Goal: Book appointment/travel/reservation

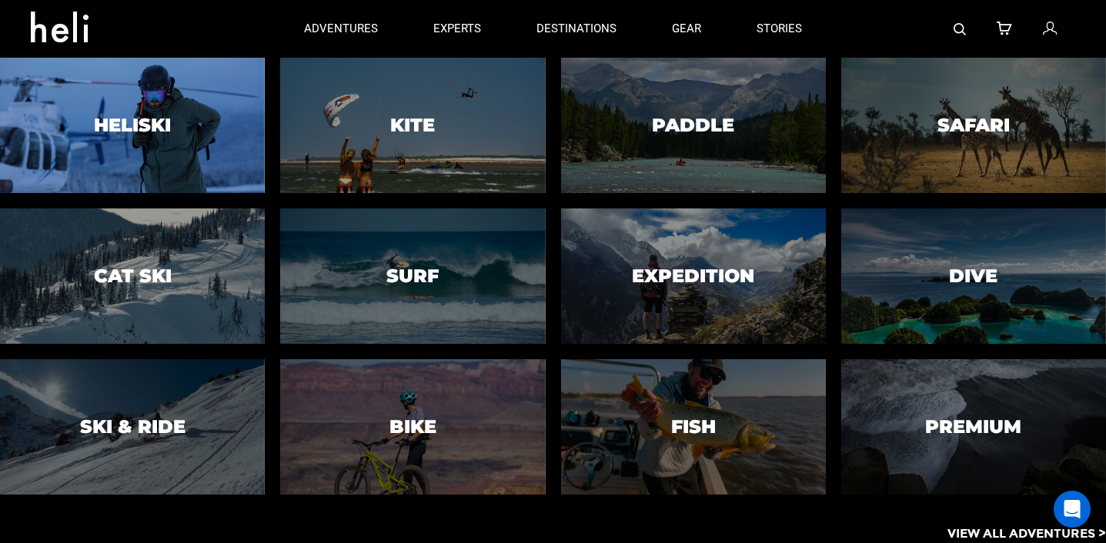
click at [126, 129] on h3 "Heliski" at bounding box center [132, 125] width 77 height 20
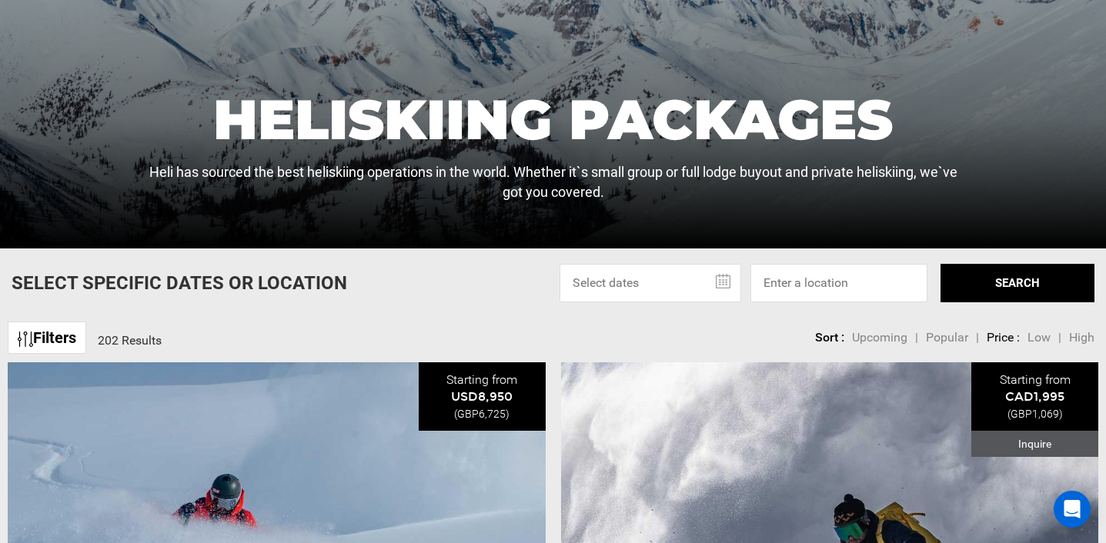
scroll to position [313, 0]
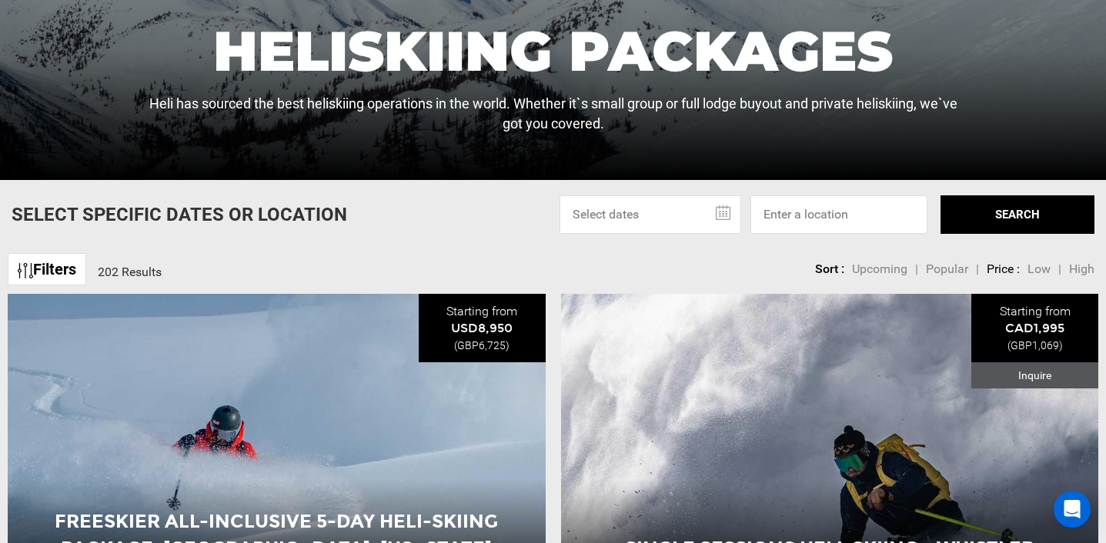
click at [728, 206] on input "text" at bounding box center [651, 215] width 182 height 38
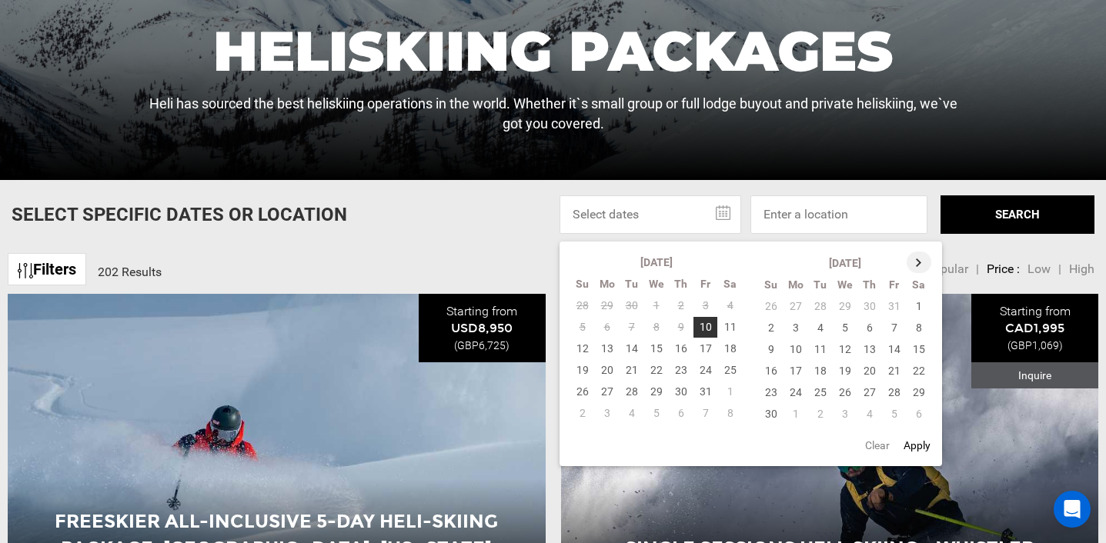
click at [916, 259] on th at bounding box center [919, 263] width 25 height 22
click at [916, 259] on th at bounding box center [920, 263] width 25 height 22
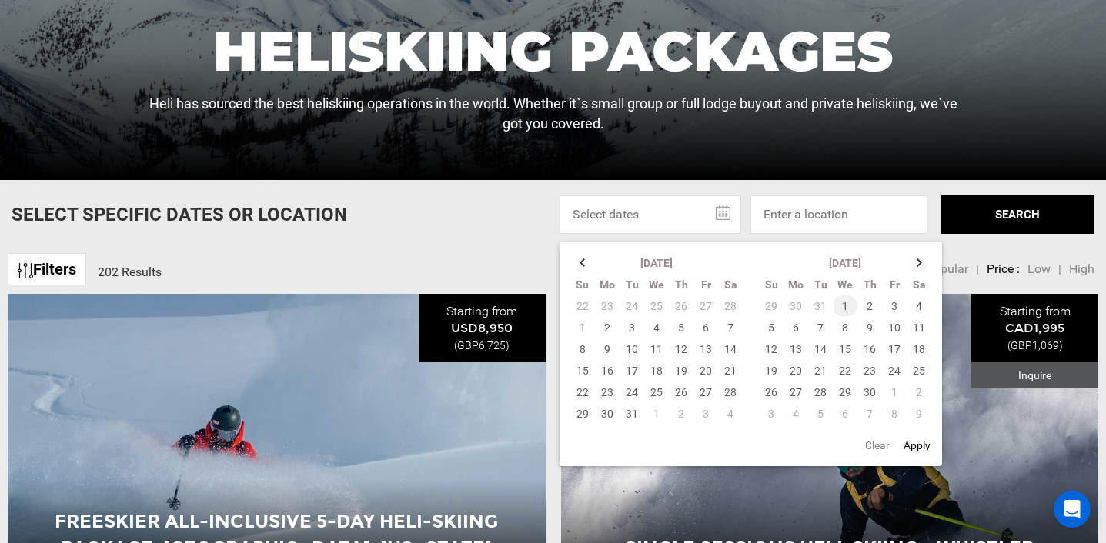
click at [845, 303] on td "1" at bounding box center [845, 307] width 25 height 22
click at [848, 328] on td "8" at bounding box center [845, 328] width 25 height 22
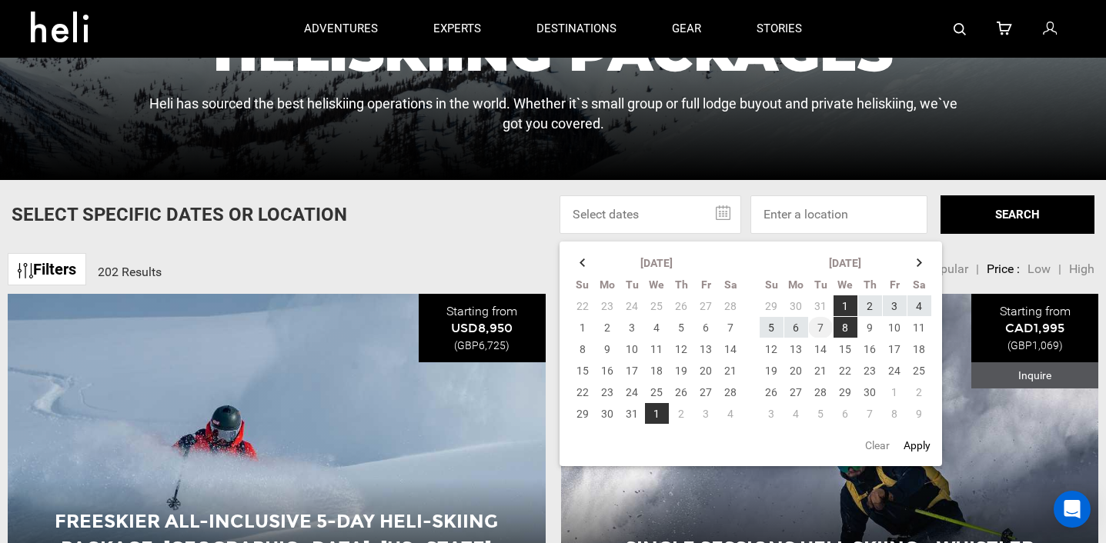
scroll to position [313, 1]
click at [830, 331] on td "7" at bounding box center [820, 328] width 25 height 22
click at [798, 331] on td "6" at bounding box center [796, 328] width 25 height 22
click at [851, 307] on td "1" at bounding box center [845, 307] width 25 height 22
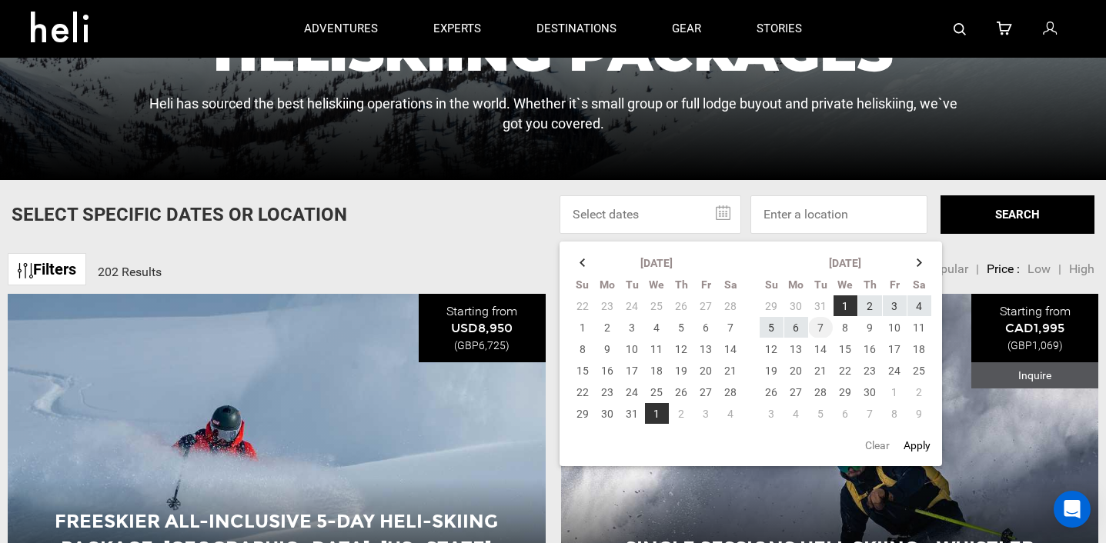
click at [811, 321] on td "7" at bounding box center [820, 328] width 25 height 22
click at [841, 304] on td "1" at bounding box center [845, 307] width 25 height 22
click at [790, 328] on td "6" at bounding box center [796, 328] width 25 height 22
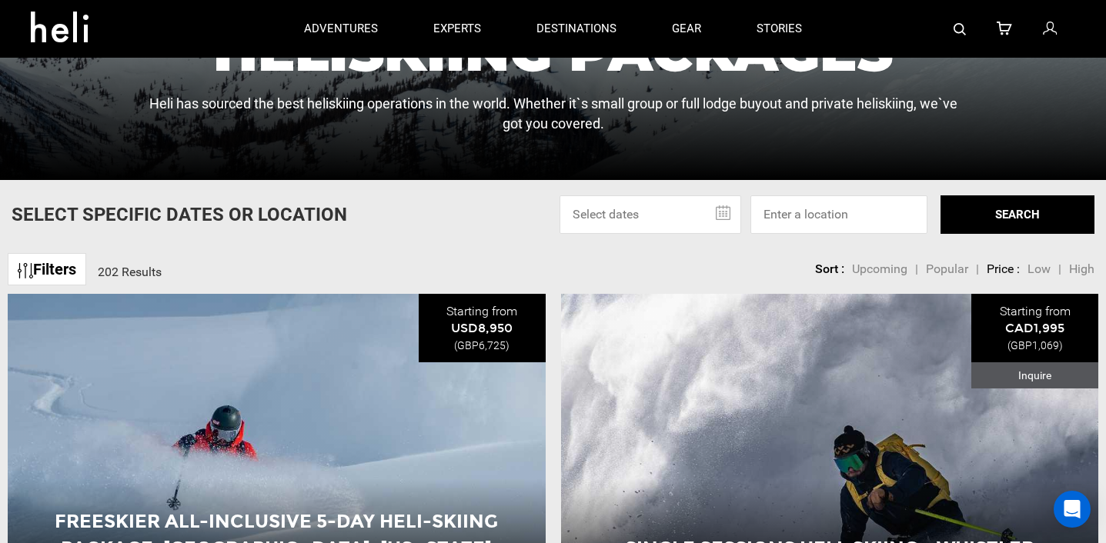
click at [734, 222] on input "text" at bounding box center [651, 215] width 182 height 38
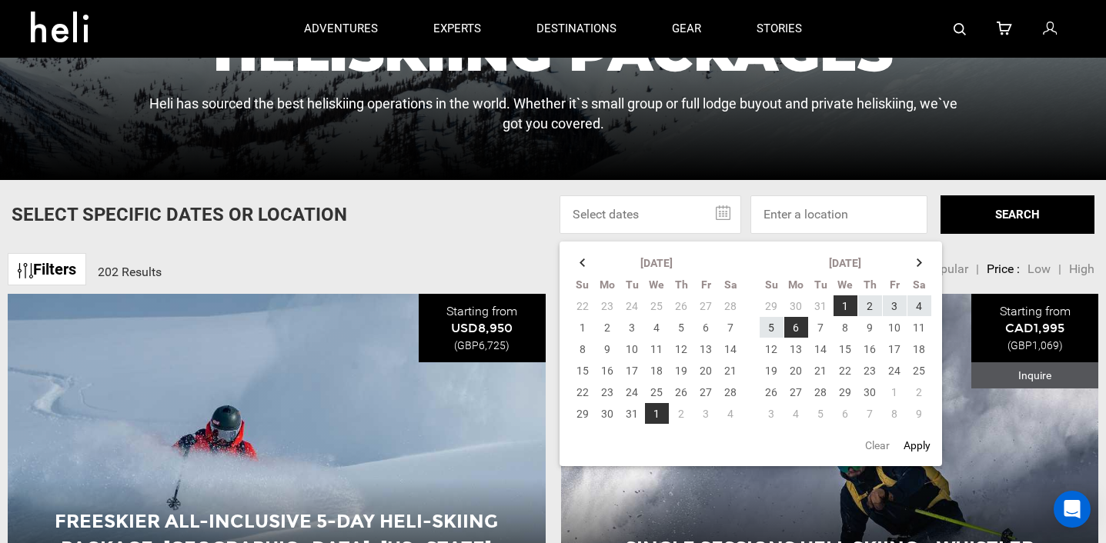
click at [906, 443] on button "Apply" at bounding box center [917, 446] width 36 height 28
type input "[DATE] - [DATE]"
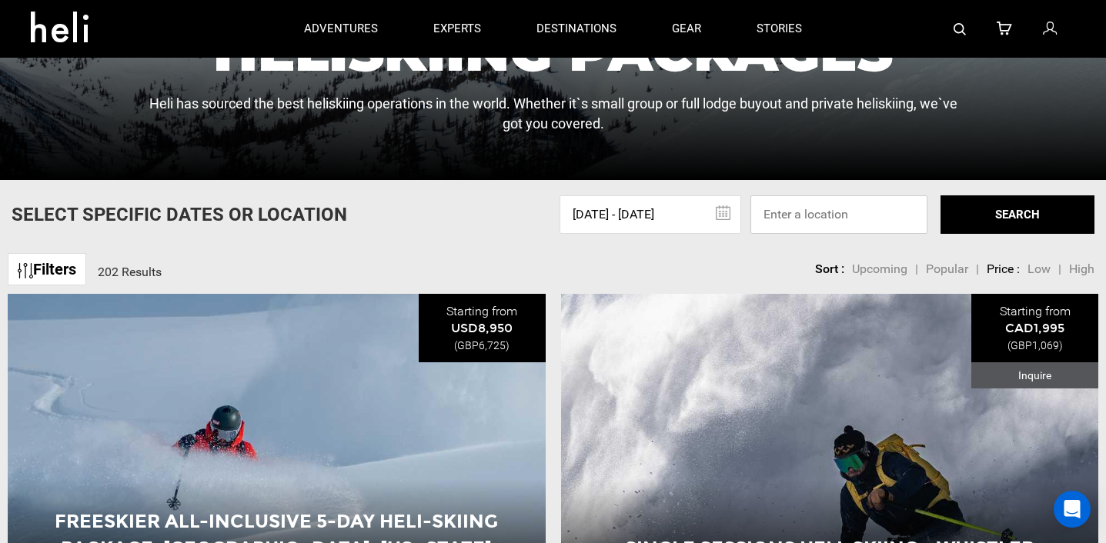
click at [821, 216] on input at bounding box center [839, 215] width 177 height 38
click at [781, 262] on div "Sort Upcoming Popular Price: Low to High Price : High to Low Sort : Upcoming | …" at bounding box center [878, 261] width 434 height 31
click at [16, 266] on link "Filters" at bounding box center [47, 269] width 79 height 33
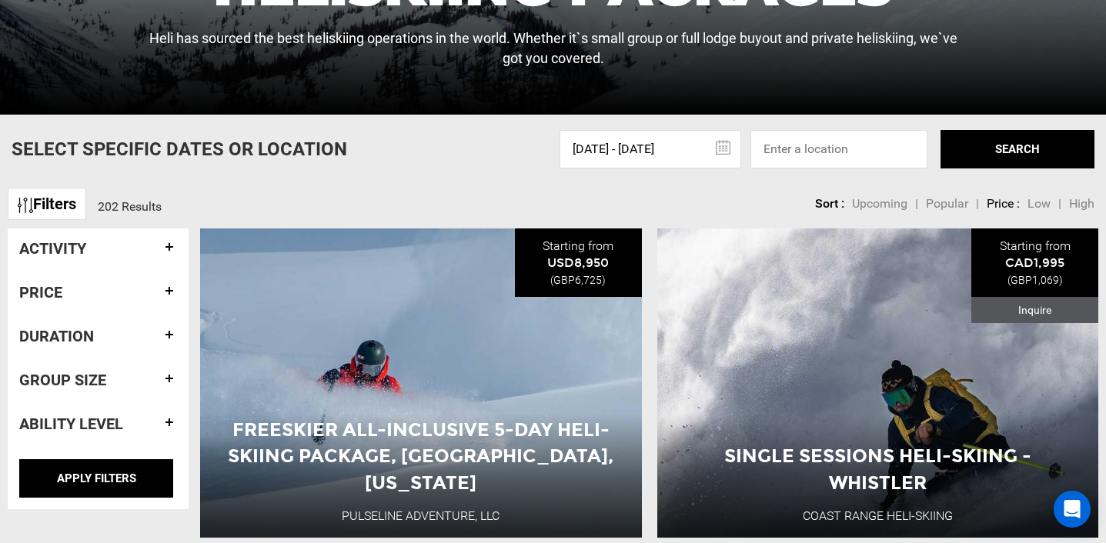
scroll to position [385, 0]
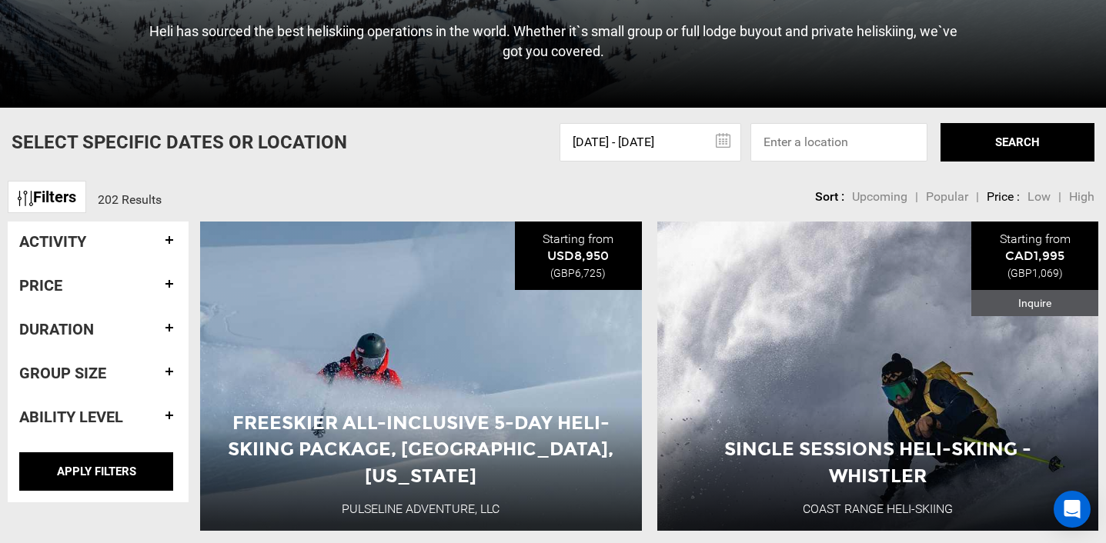
click at [115, 318] on div "Duration" at bounding box center [98, 329] width 158 height 40
click at [162, 323] on h4 "Duration" at bounding box center [98, 329] width 158 height 17
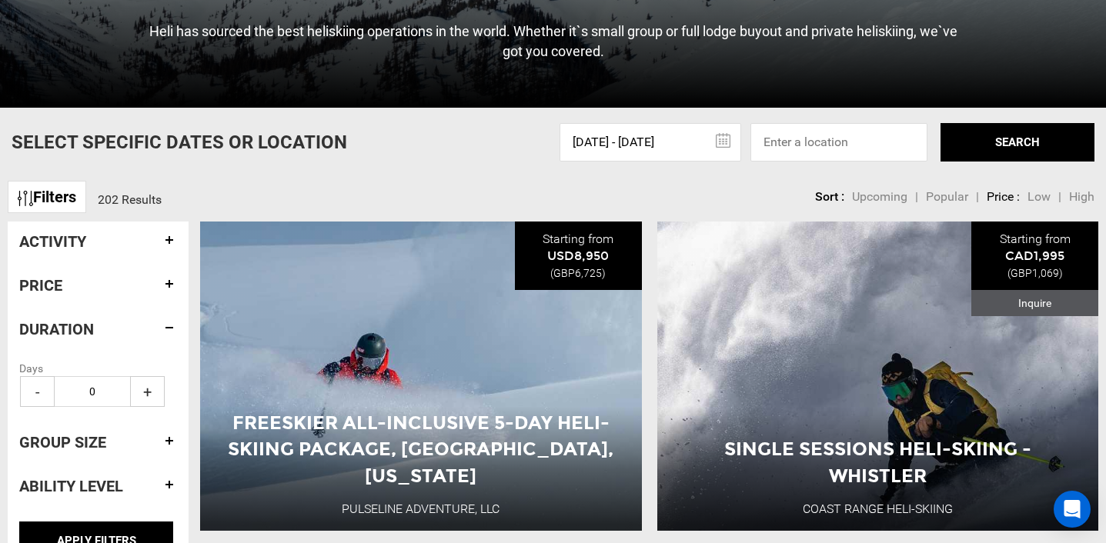
click at [150, 390] on span "+" at bounding box center [147, 391] width 35 height 31
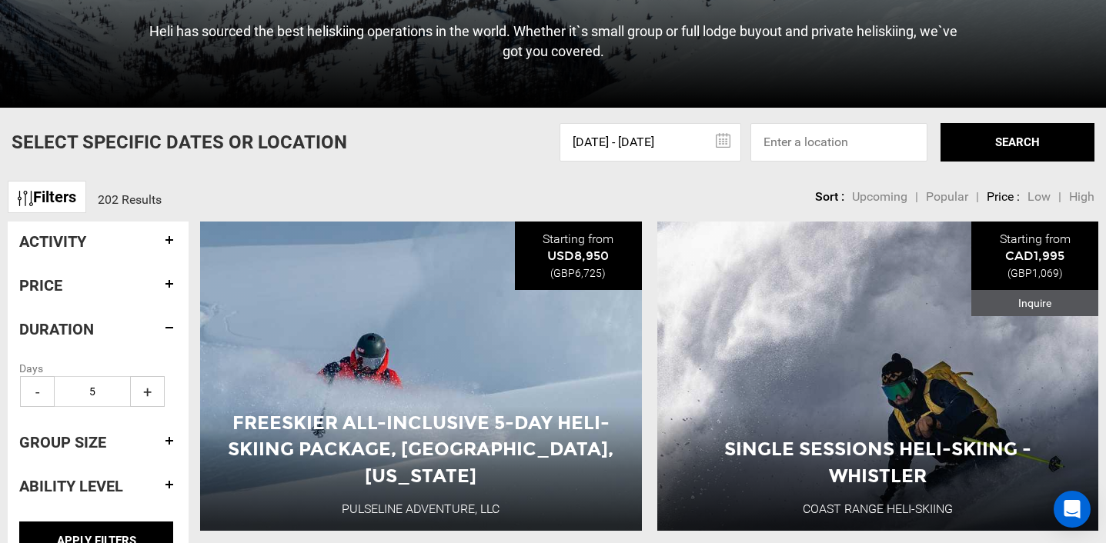
click at [150, 390] on span "+" at bounding box center [147, 391] width 35 height 31
type input "6"
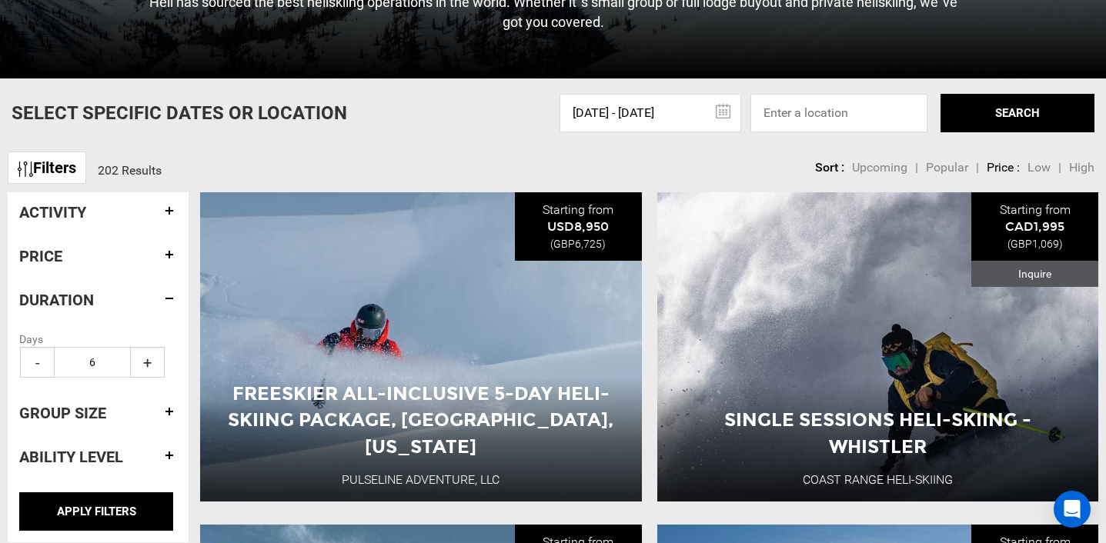
scroll to position [496, 0]
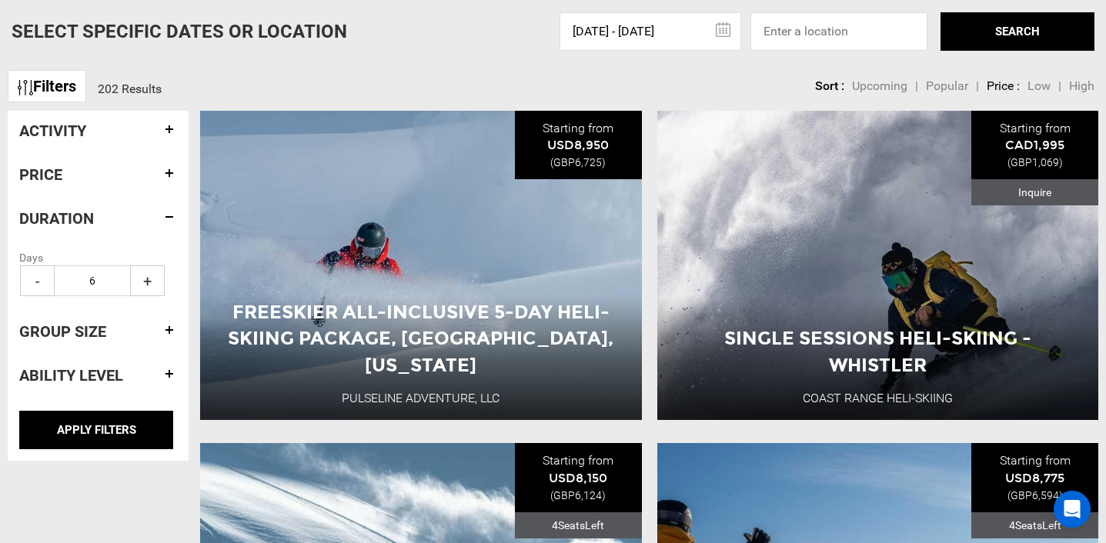
click at [169, 222] on h4 "Duration" at bounding box center [98, 218] width 158 height 17
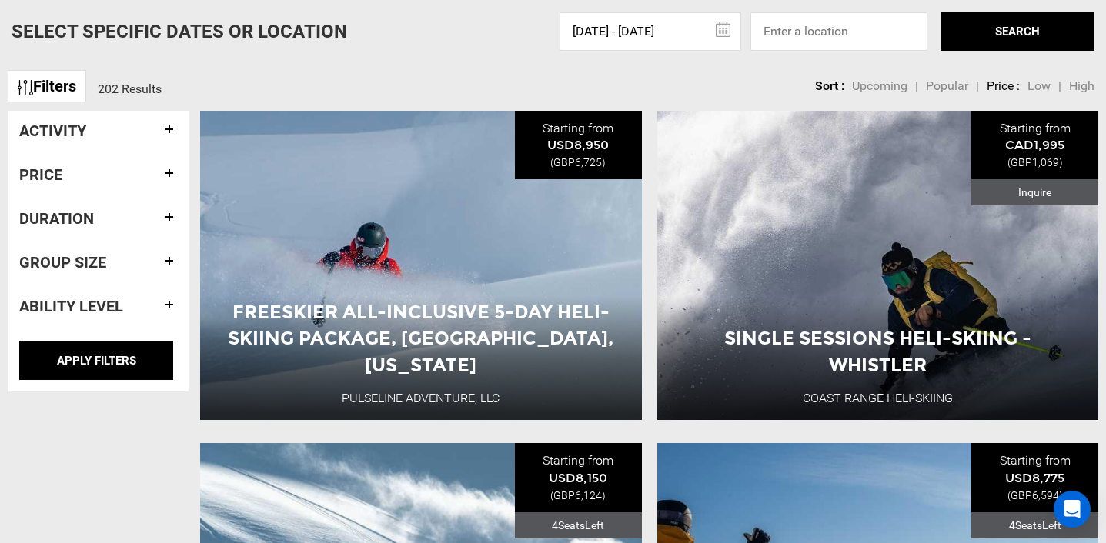
click at [166, 169] on h4 "Price" at bounding box center [98, 174] width 158 height 17
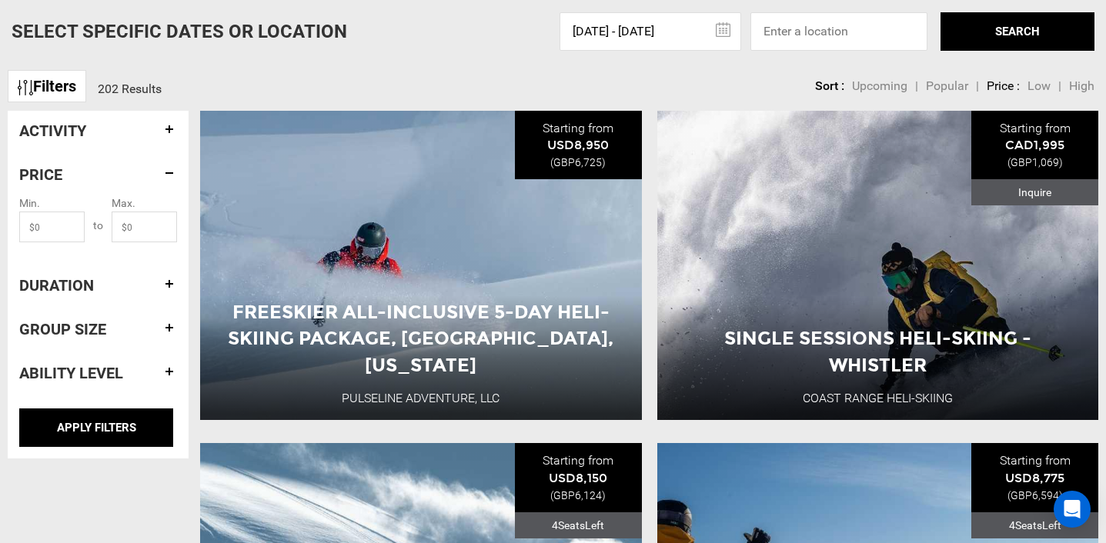
click at [166, 169] on h4 "Price" at bounding box center [98, 174] width 158 height 17
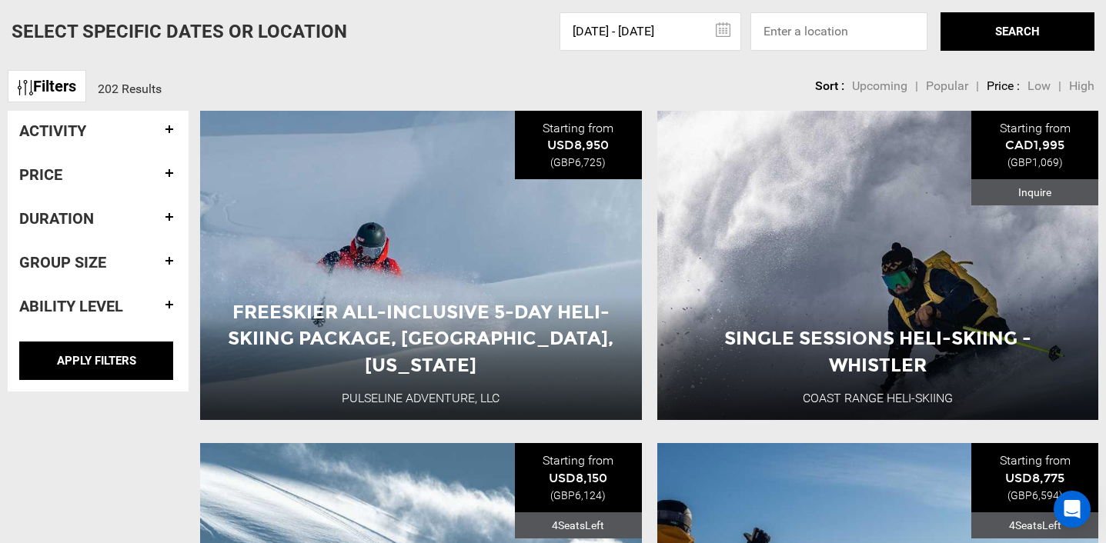
click at [165, 134] on h4 "Activity" at bounding box center [98, 130] width 158 height 17
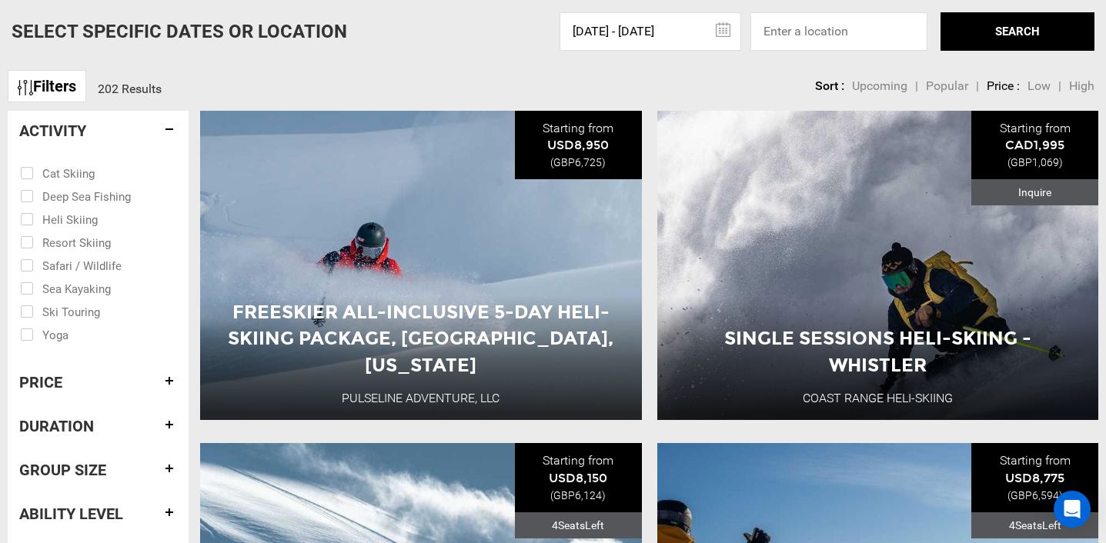
click at [165, 133] on h4 "Activity" at bounding box center [98, 130] width 158 height 17
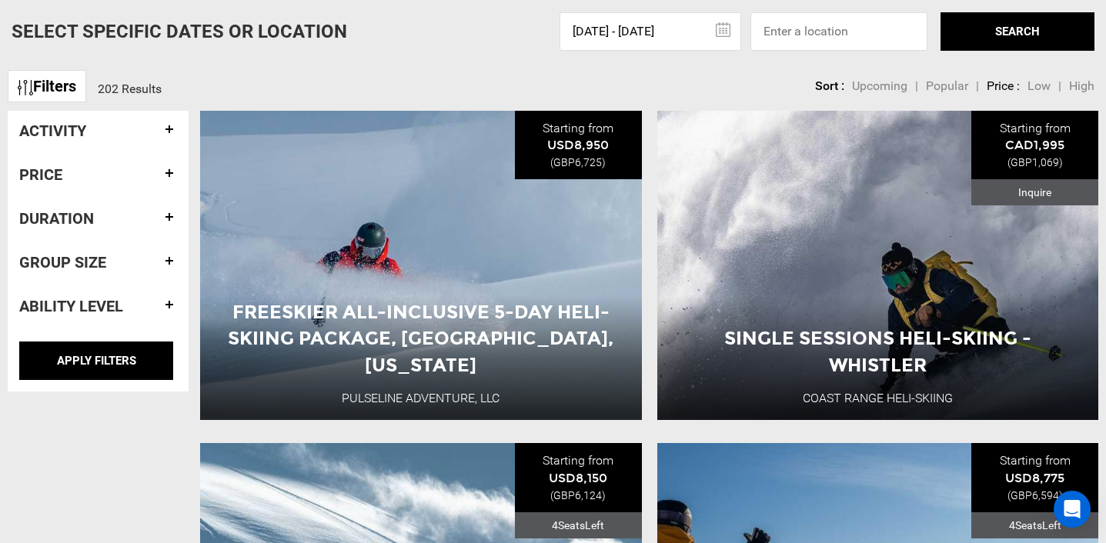
click at [165, 248] on div "Group size" at bounding box center [98, 262] width 158 height 40
click at [168, 135] on h4 "Activity" at bounding box center [98, 130] width 158 height 17
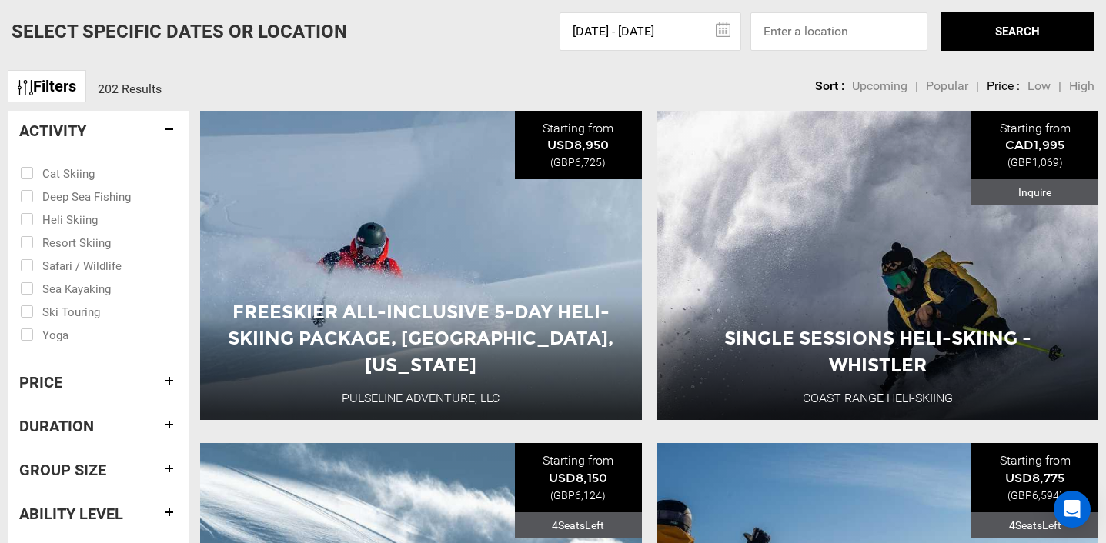
click at [27, 219] on input "checkbox" at bounding box center [87, 218] width 135 height 23
checkbox input "true"
click at [157, 132] on h4 "Activity" at bounding box center [98, 130] width 158 height 17
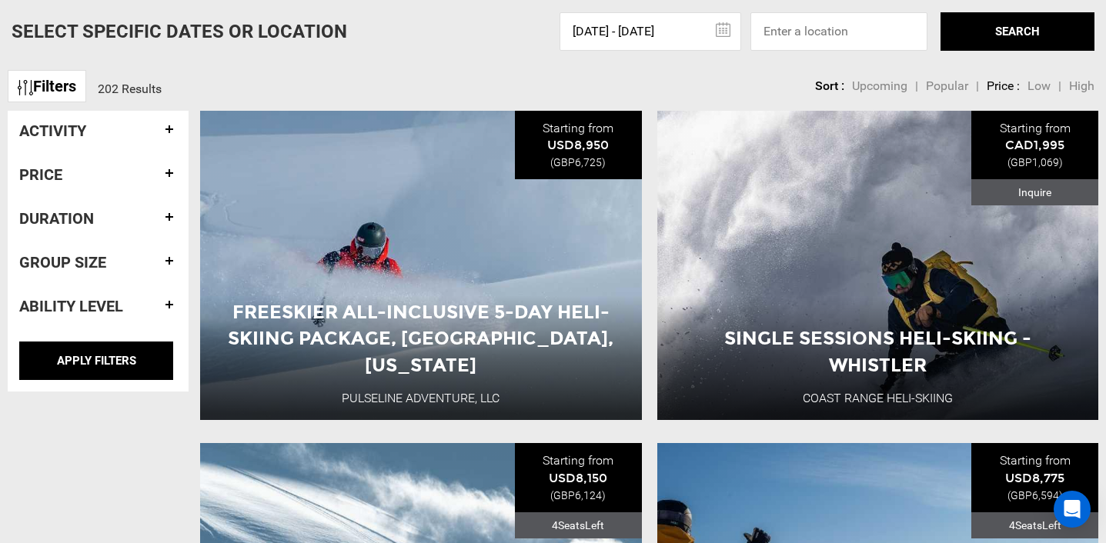
click at [155, 181] on h4 "Price" at bounding box center [98, 174] width 158 height 17
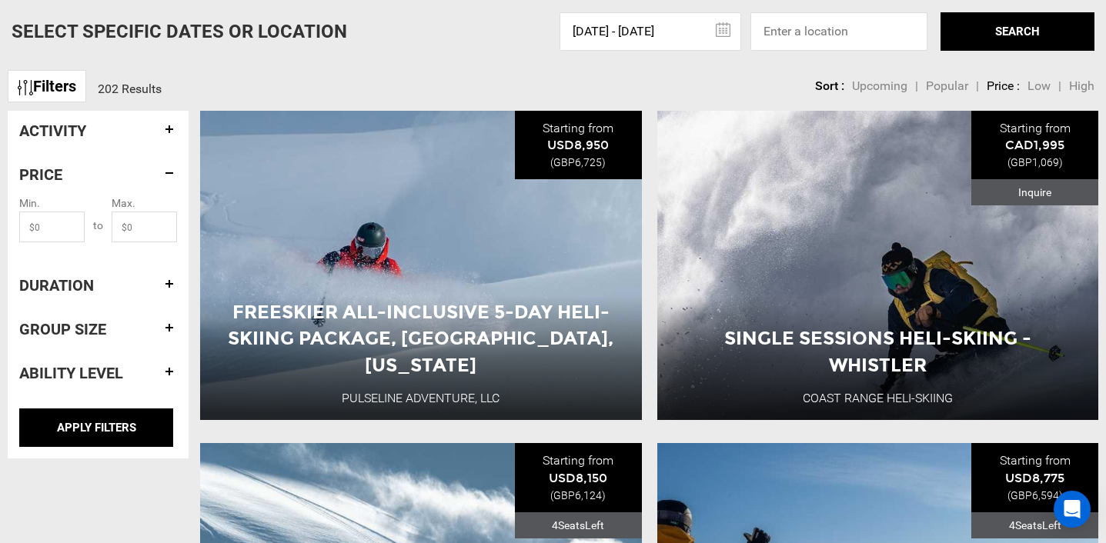
click at [155, 181] on h4 "Price" at bounding box center [98, 174] width 158 height 17
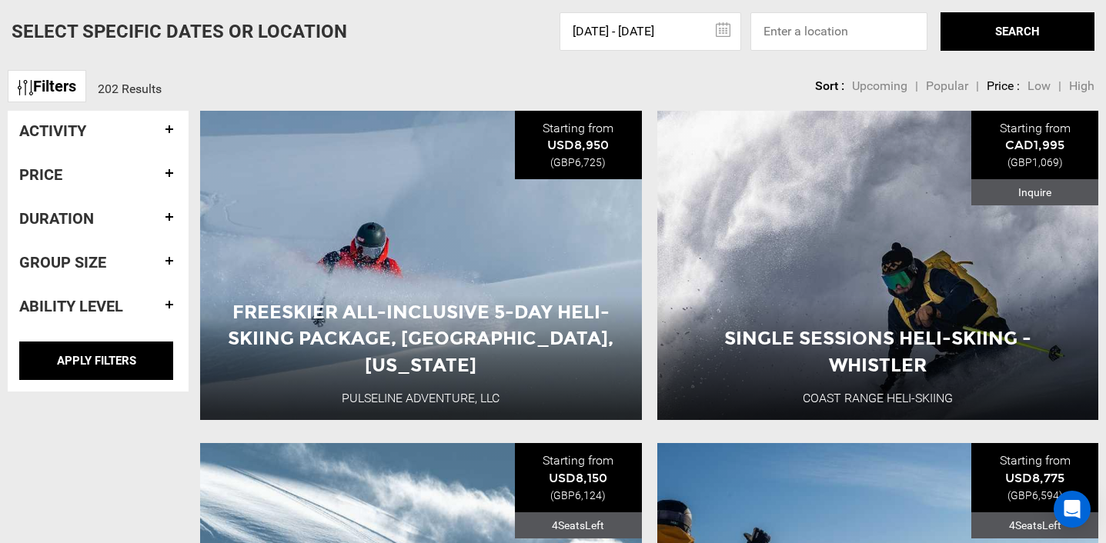
click at [156, 212] on h4 "Duration" at bounding box center [98, 218] width 158 height 17
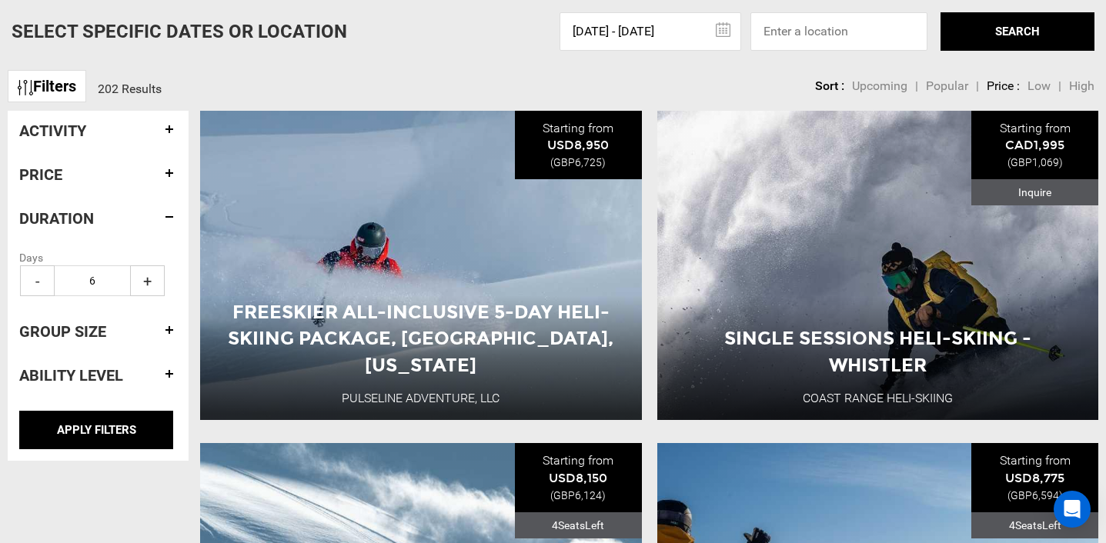
click at [156, 212] on h4 "Duration" at bounding box center [98, 218] width 158 height 17
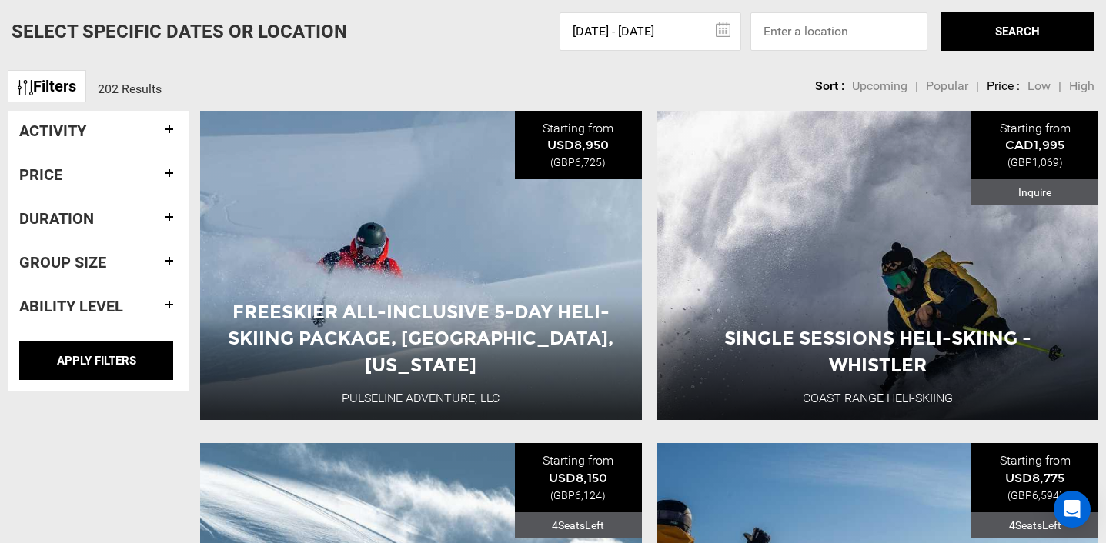
click at [157, 259] on h4 "Group size" at bounding box center [98, 262] width 158 height 17
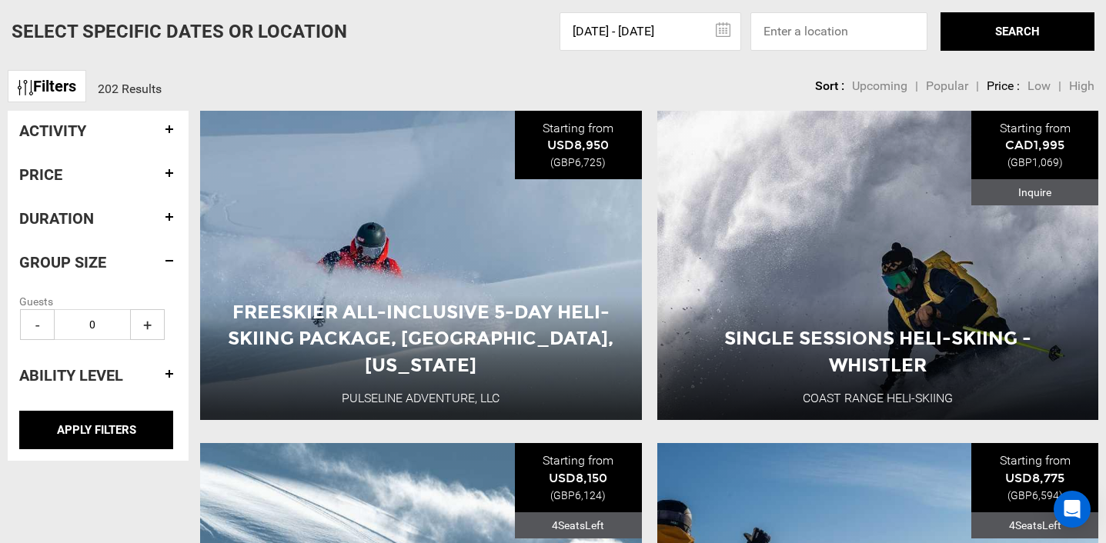
click at [161, 279] on div "Group size" at bounding box center [98, 262] width 158 height 40
click at [165, 266] on h4 "Group size" at bounding box center [98, 262] width 158 height 17
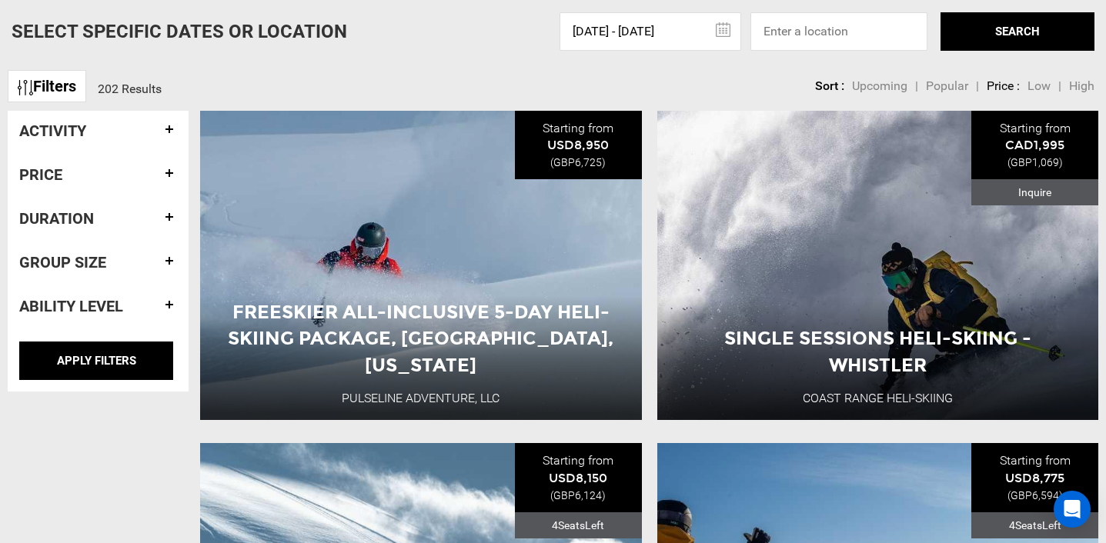
click at [44, 94] on link "Filters" at bounding box center [47, 86] width 79 height 33
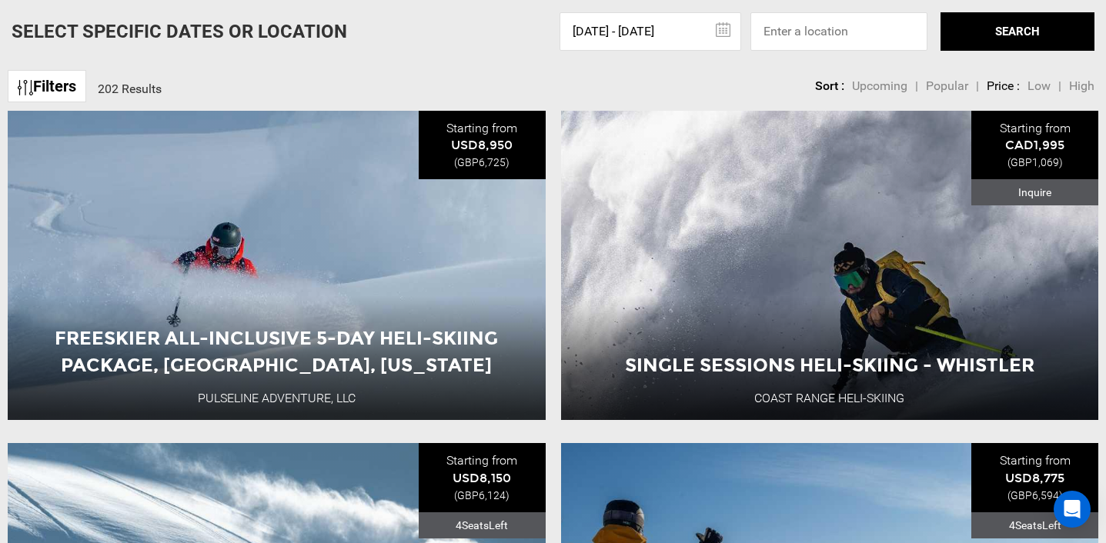
click at [44, 94] on link "Filters" at bounding box center [47, 86] width 79 height 33
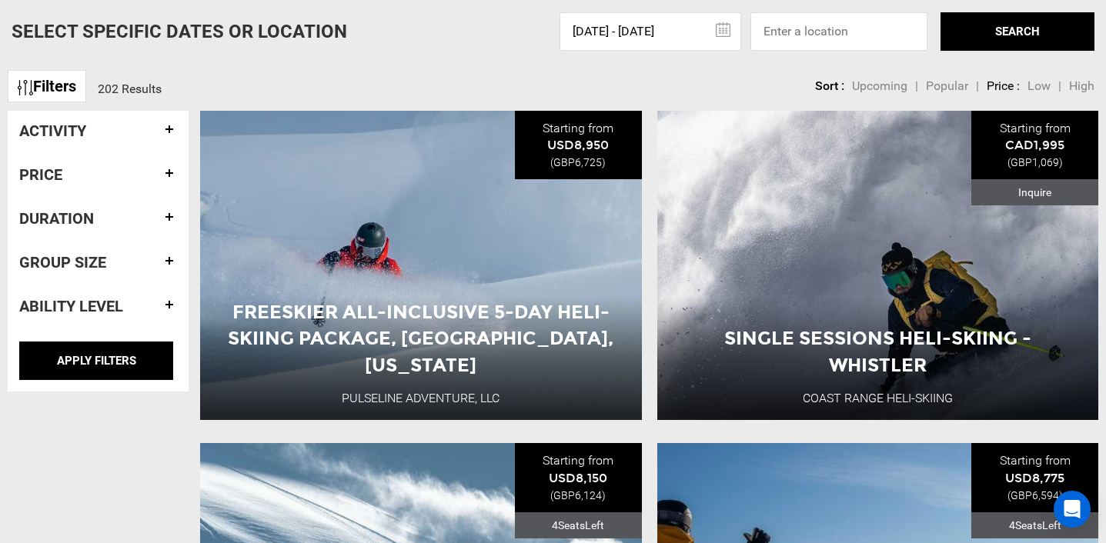
click at [44, 94] on link "Filters" at bounding box center [47, 86] width 79 height 33
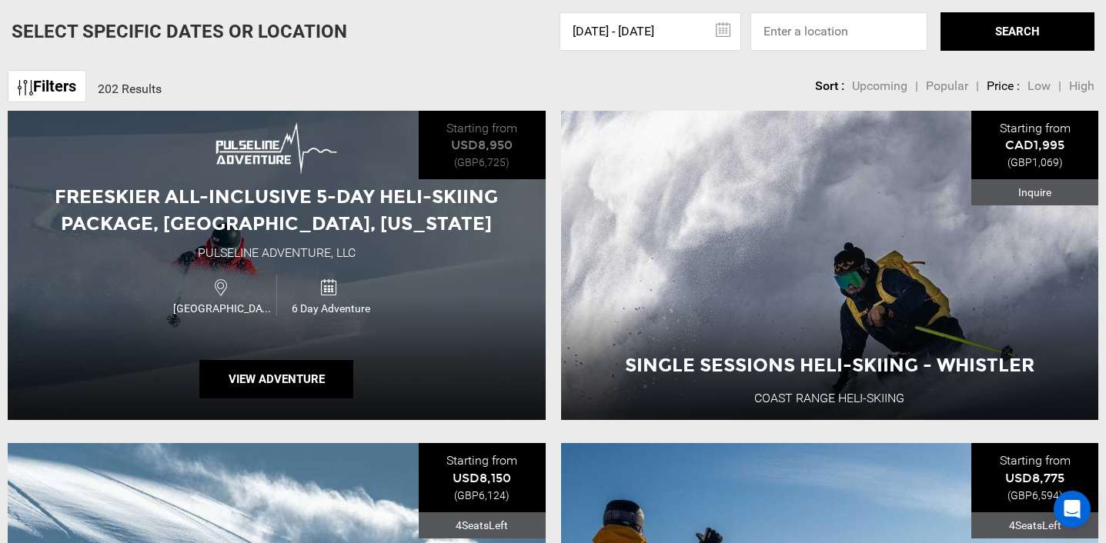
click at [414, 234] on div "Freeskier All-Inclusive 5-Day Heli-Skiing Package, [GEOGRAPHIC_DATA], [US_STATE]" at bounding box center [277, 210] width 538 height 53
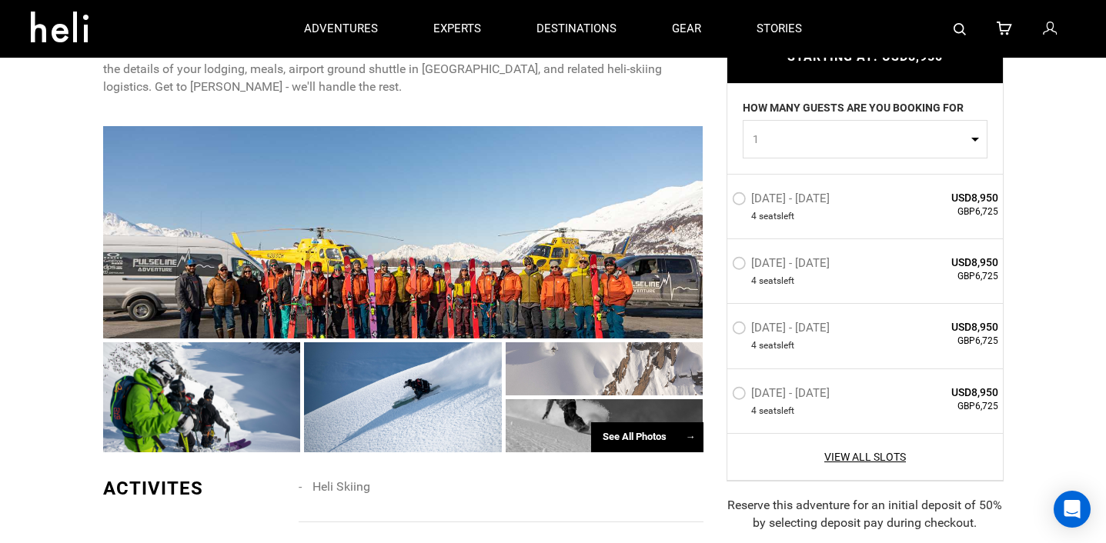
scroll to position [647, 0]
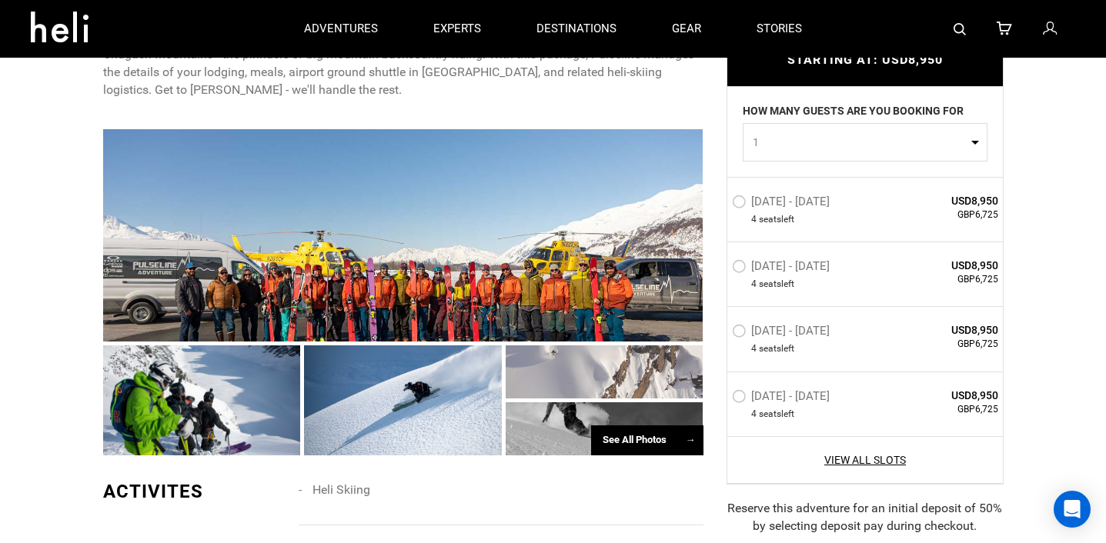
click at [624, 436] on div "See All Photos →" at bounding box center [647, 441] width 112 height 30
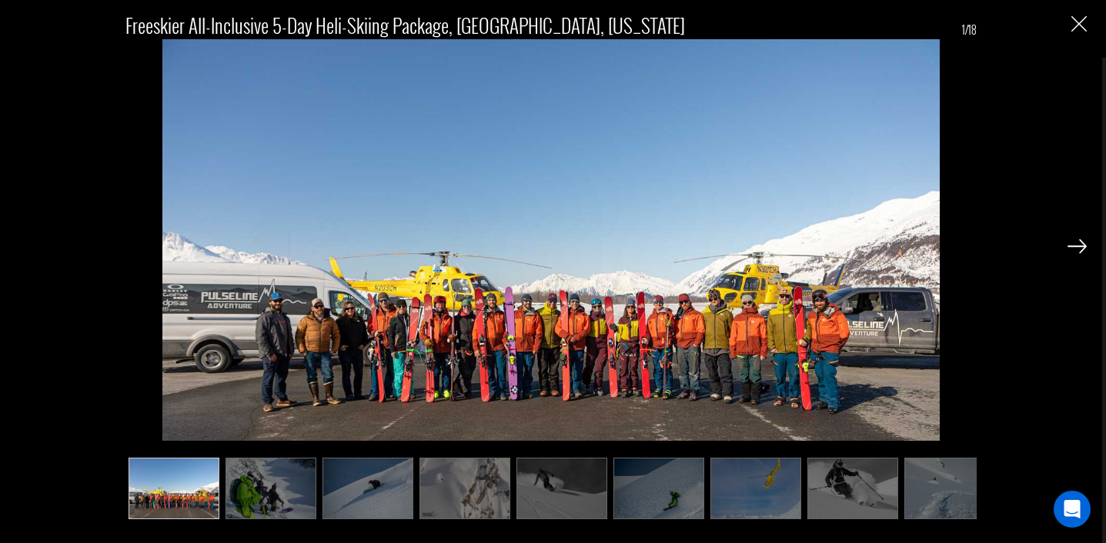
click at [1073, 250] on img at bounding box center [1077, 246] width 19 height 14
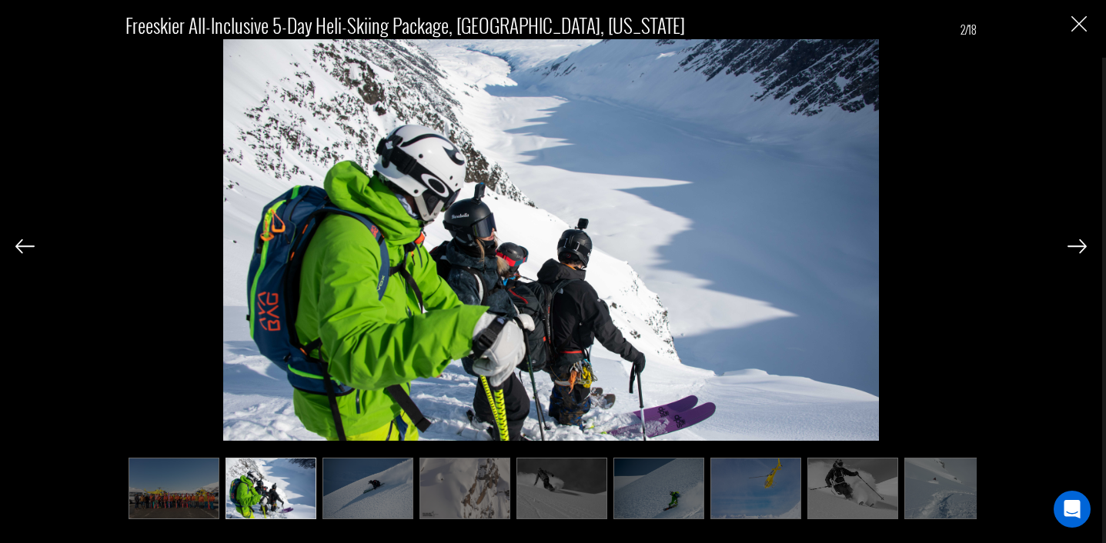
click at [1073, 250] on img at bounding box center [1077, 246] width 19 height 14
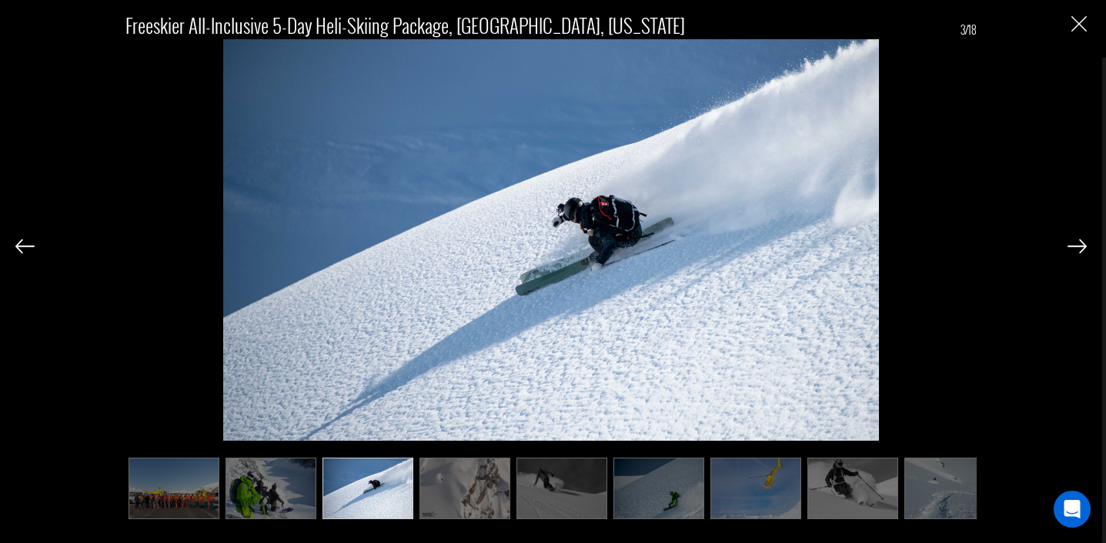
click at [1073, 250] on img at bounding box center [1077, 246] width 19 height 14
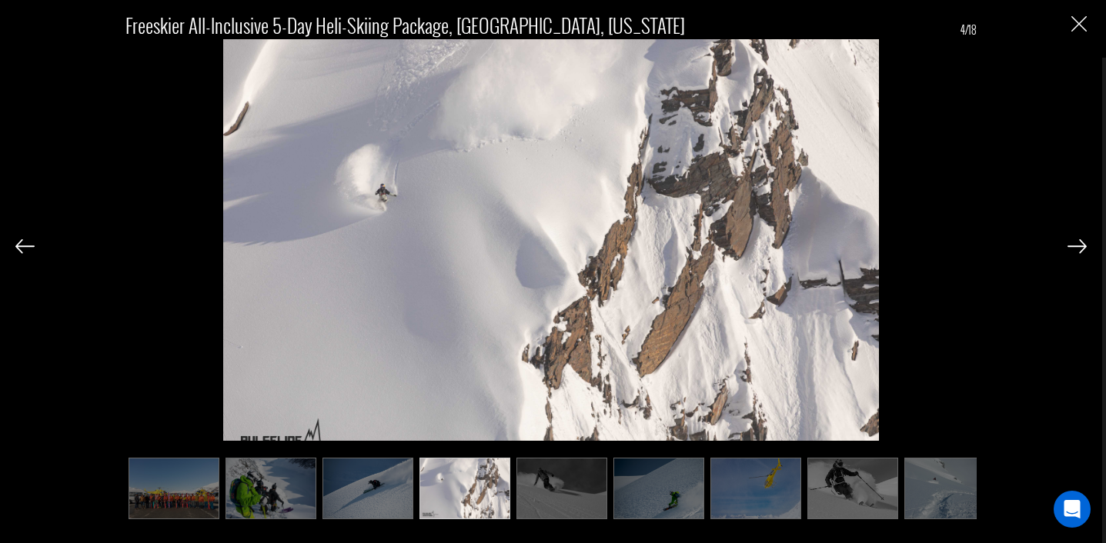
click at [1073, 249] on img at bounding box center [1077, 246] width 19 height 14
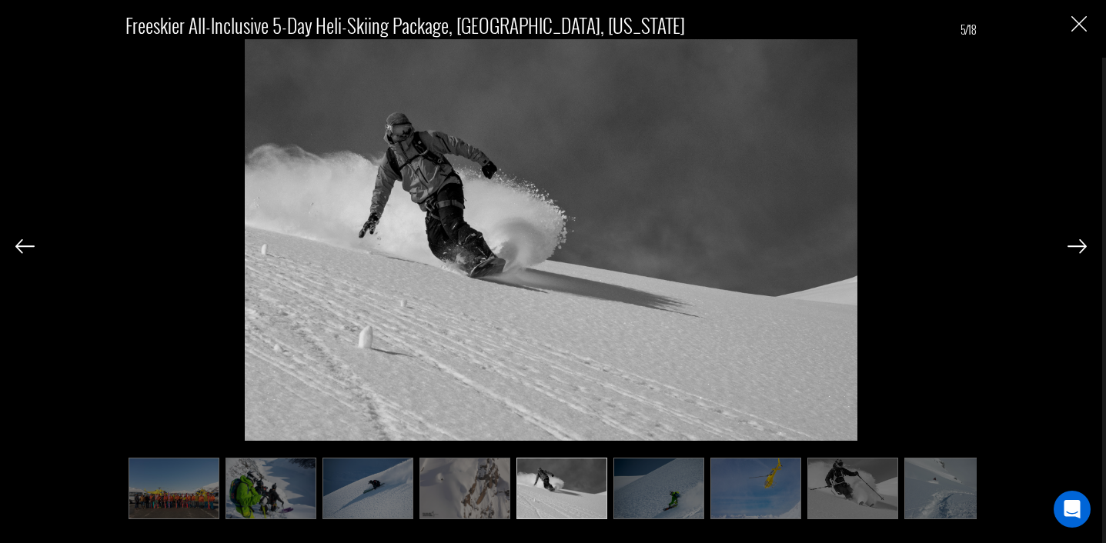
click at [1073, 249] on img at bounding box center [1077, 246] width 19 height 14
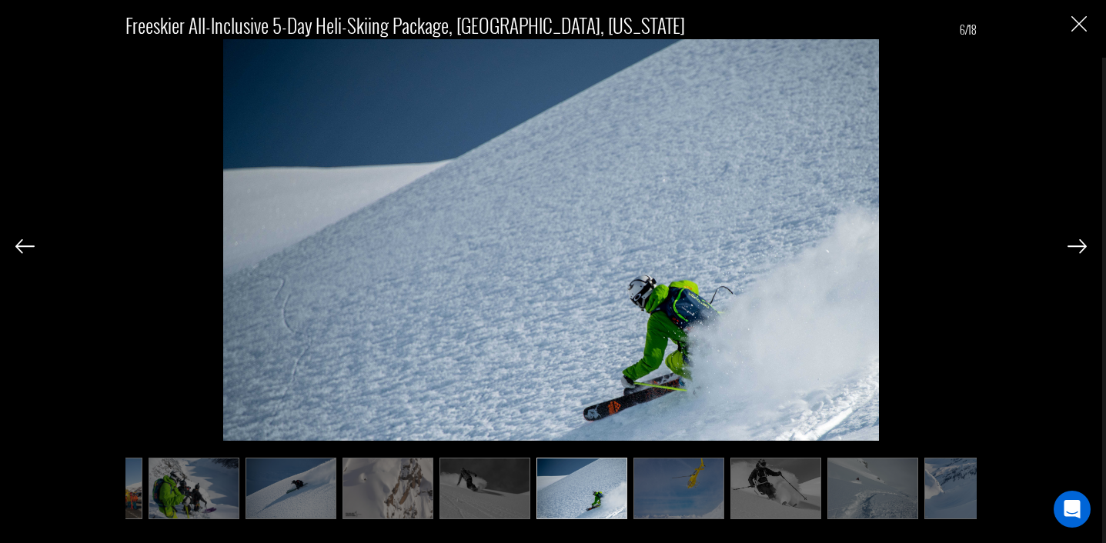
click at [1073, 249] on img at bounding box center [1077, 246] width 19 height 14
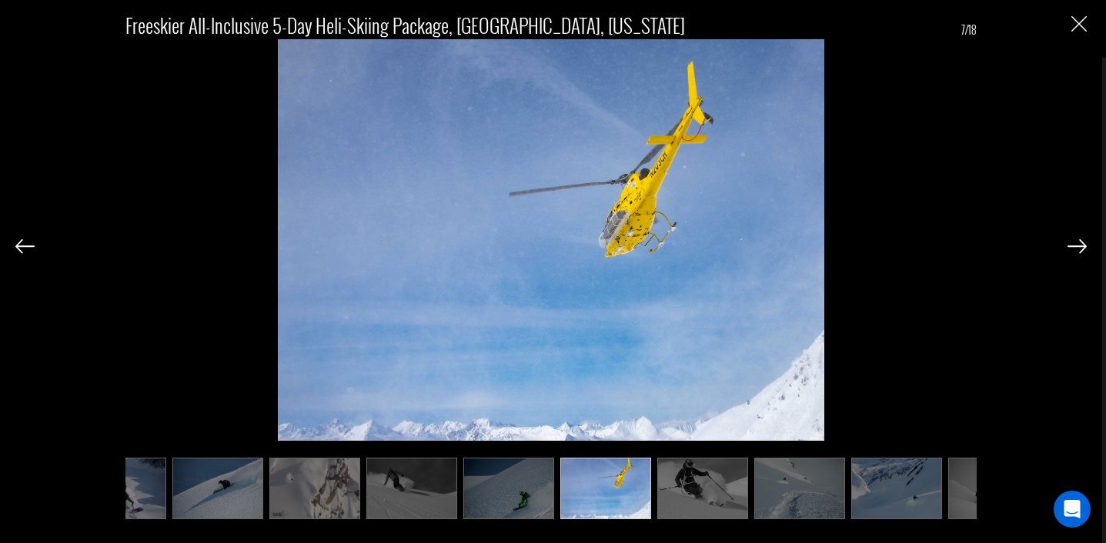
click at [1073, 249] on img at bounding box center [1077, 246] width 19 height 14
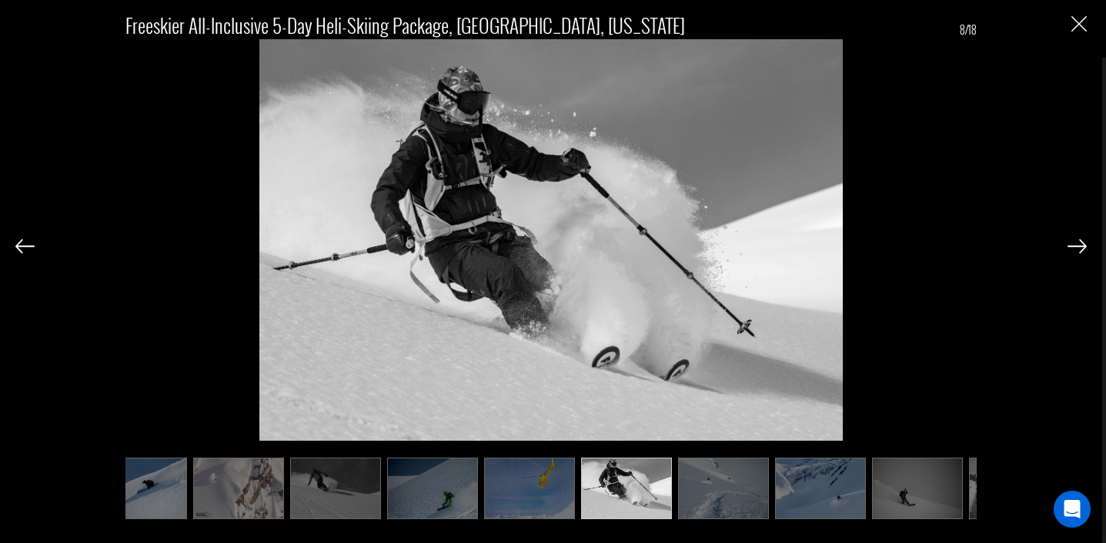
click at [1073, 249] on img at bounding box center [1077, 246] width 19 height 14
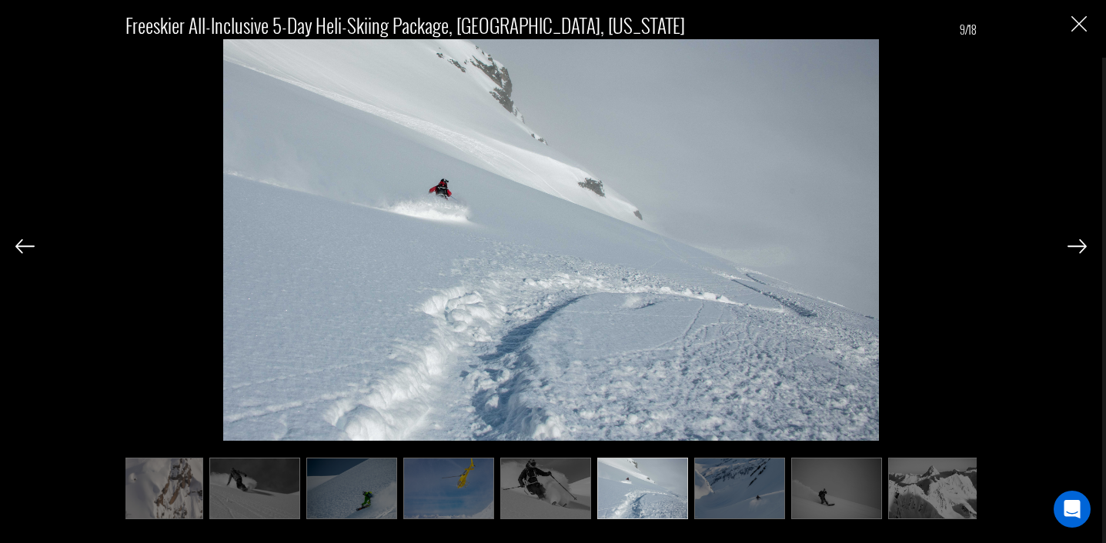
click at [1073, 249] on img at bounding box center [1077, 246] width 19 height 14
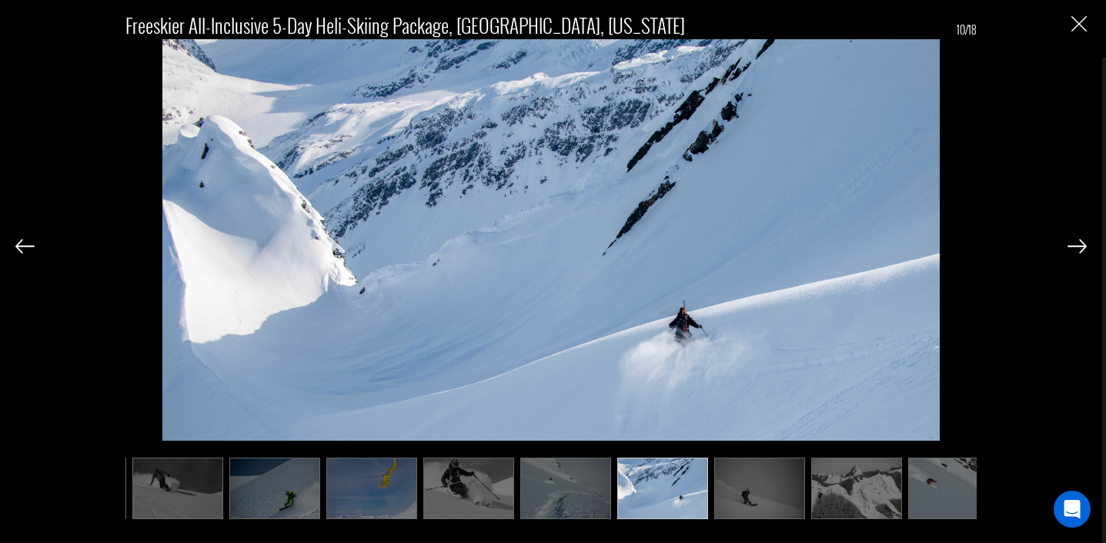
click at [1073, 249] on img at bounding box center [1077, 246] width 19 height 14
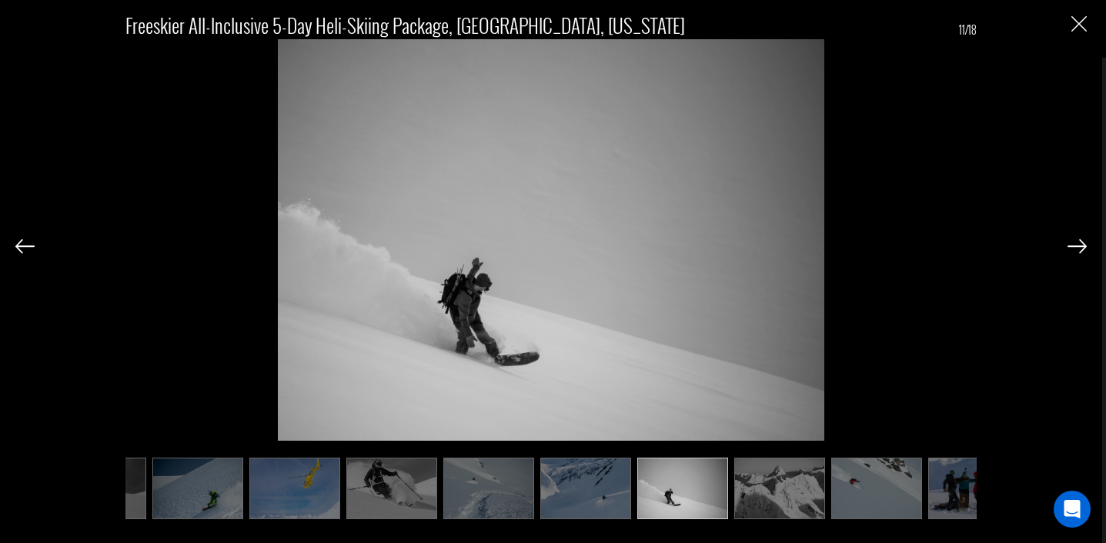
click at [1073, 249] on img at bounding box center [1077, 246] width 19 height 14
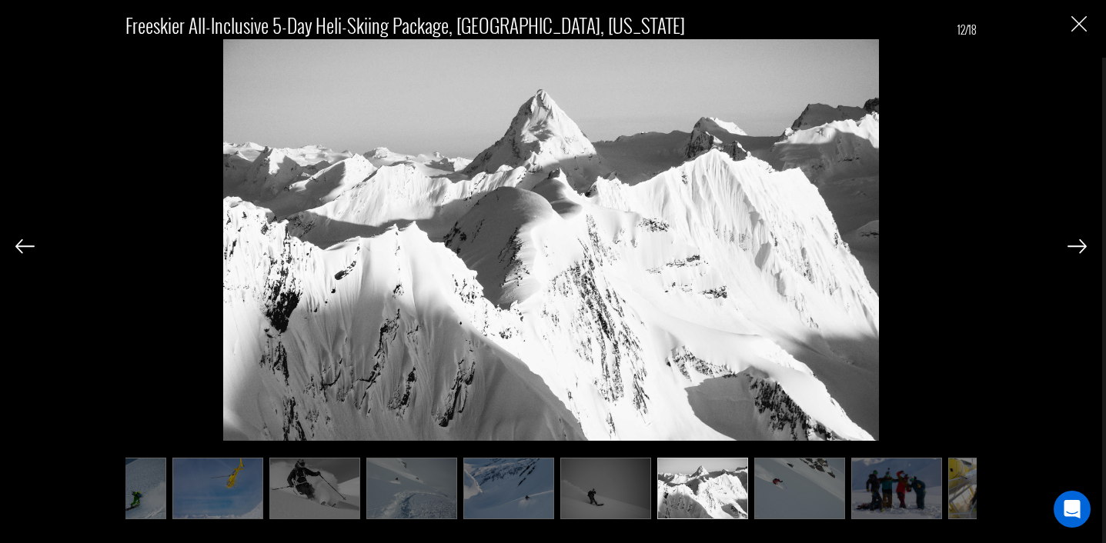
click at [1073, 249] on img at bounding box center [1077, 246] width 19 height 14
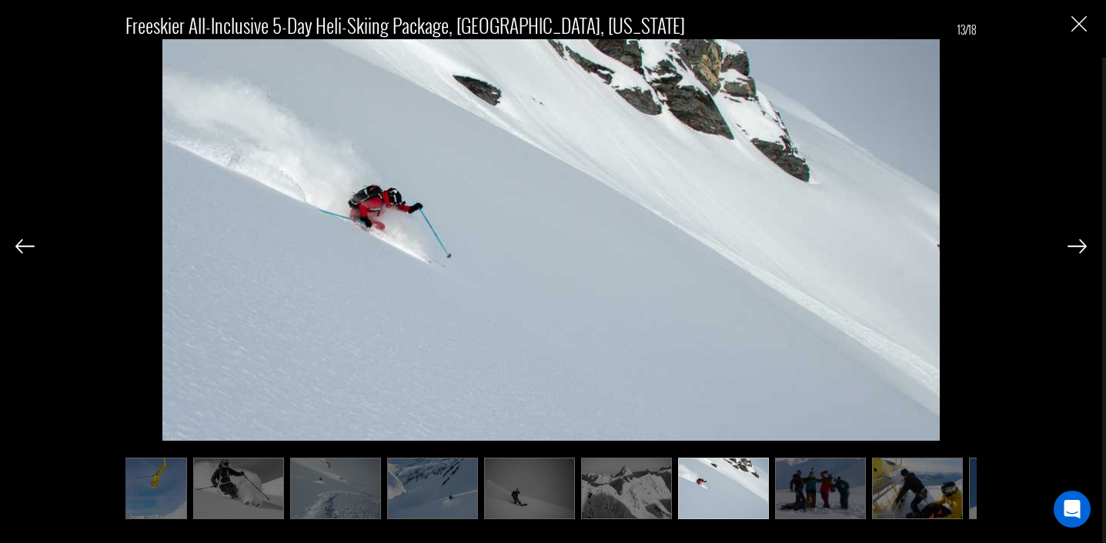
click at [1073, 249] on img at bounding box center [1077, 246] width 19 height 14
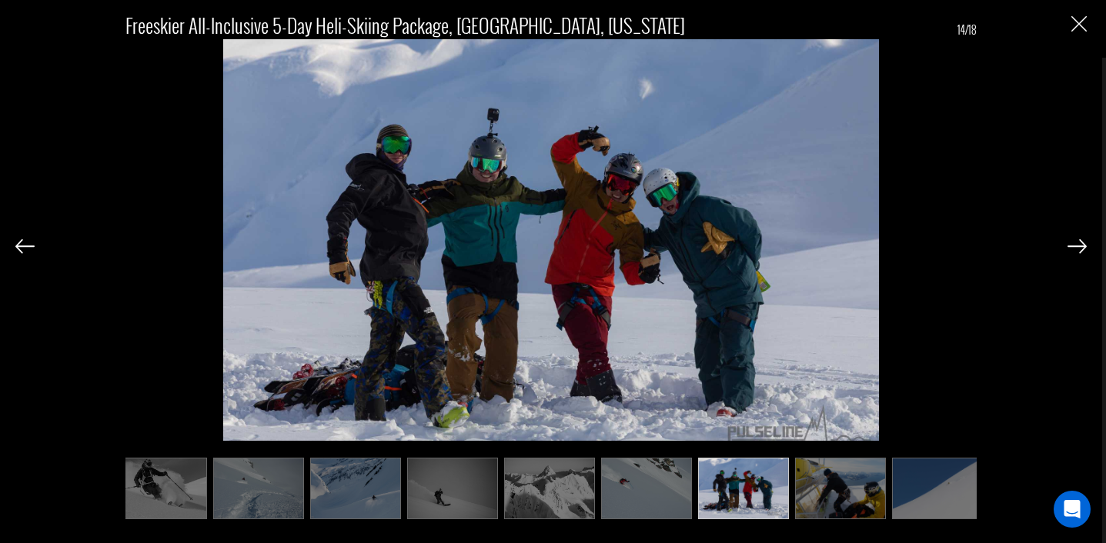
click at [1073, 249] on img at bounding box center [1077, 246] width 19 height 14
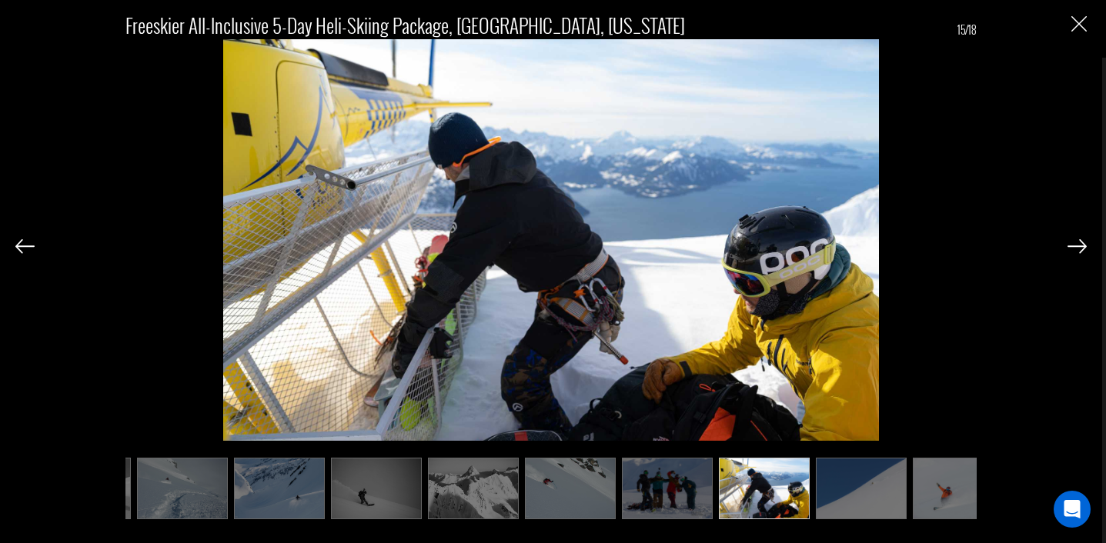
click at [1073, 249] on img at bounding box center [1077, 246] width 19 height 14
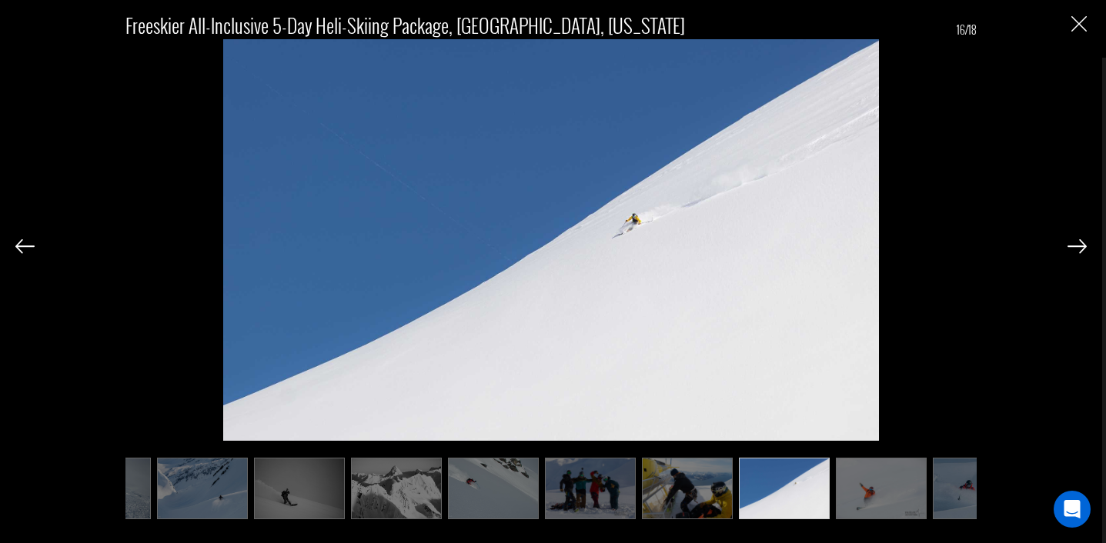
click at [1073, 249] on img at bounding box center [1077, 246] width 19 height 14
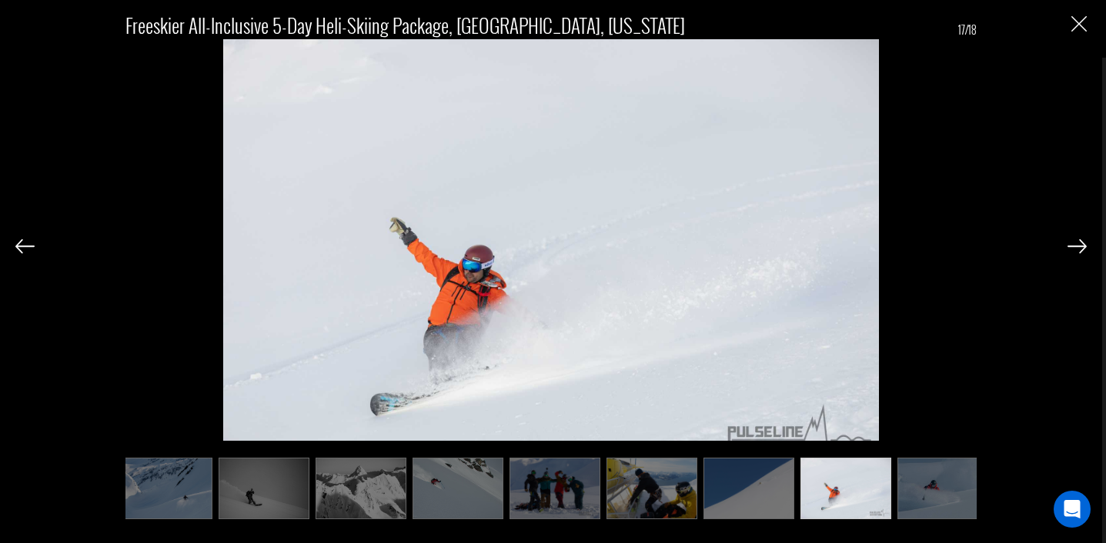
scroll to position [0, 894]
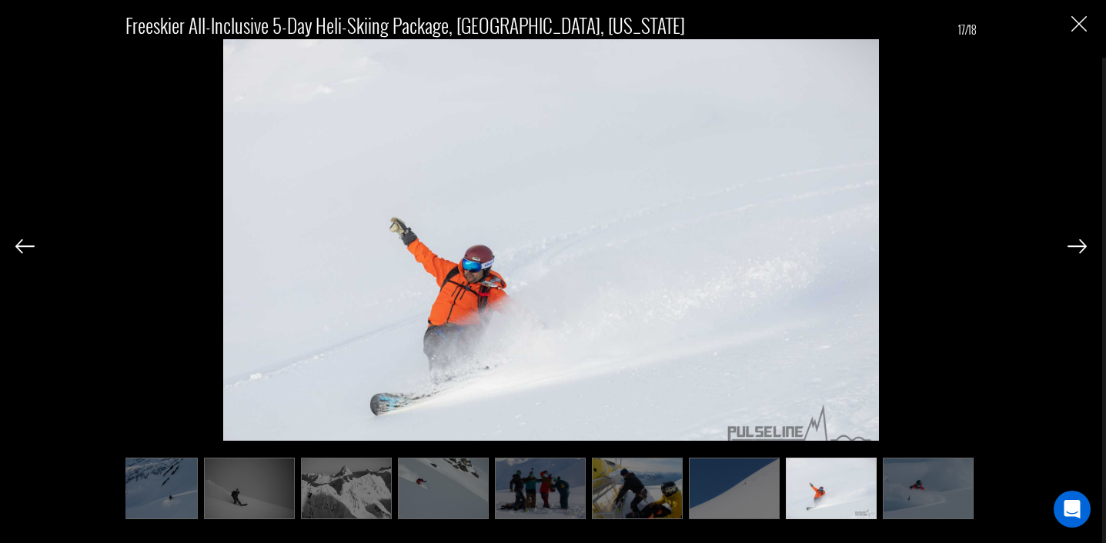
click at [1073, 249] on img at bounding box center [1077, 246] width 19 height 14
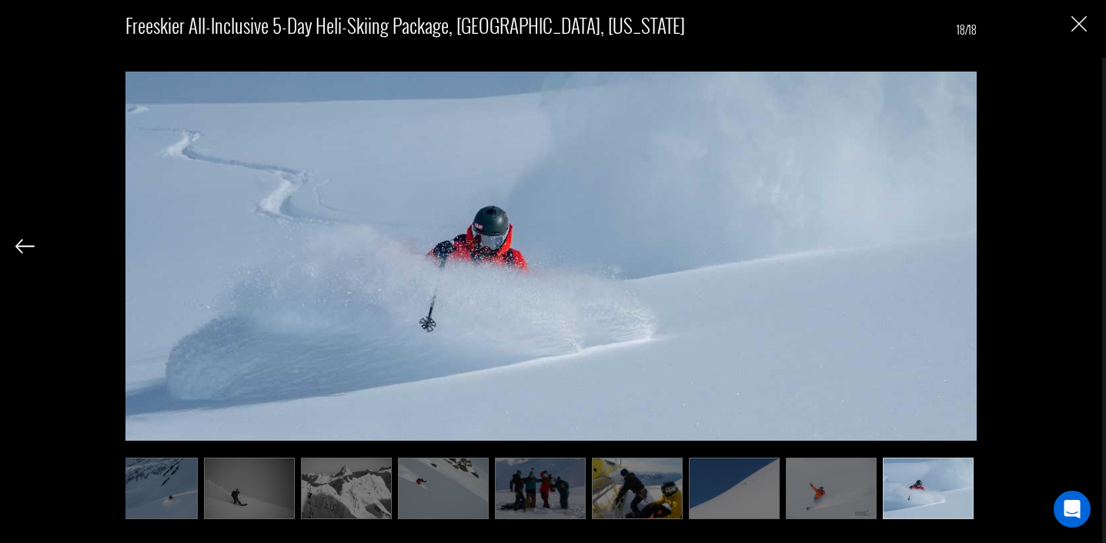
click at [1088, 18] on div "Freeskier All-Inclusive 5-Day Heli-Skiing Package, [GEOGRAPHIC_DATA], [US_STATE…" at bounding box center [551, 271] width 1102 height 543
click at [1082, 21] on img "Close" at bounding box center [1079, 23] width 15 height 15
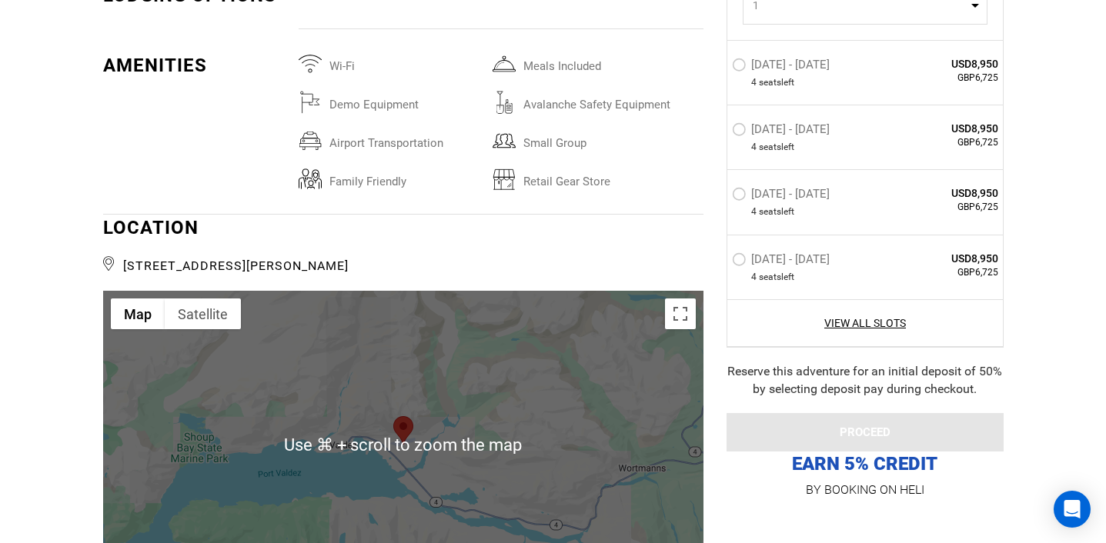
scroll to position [2761, 0]
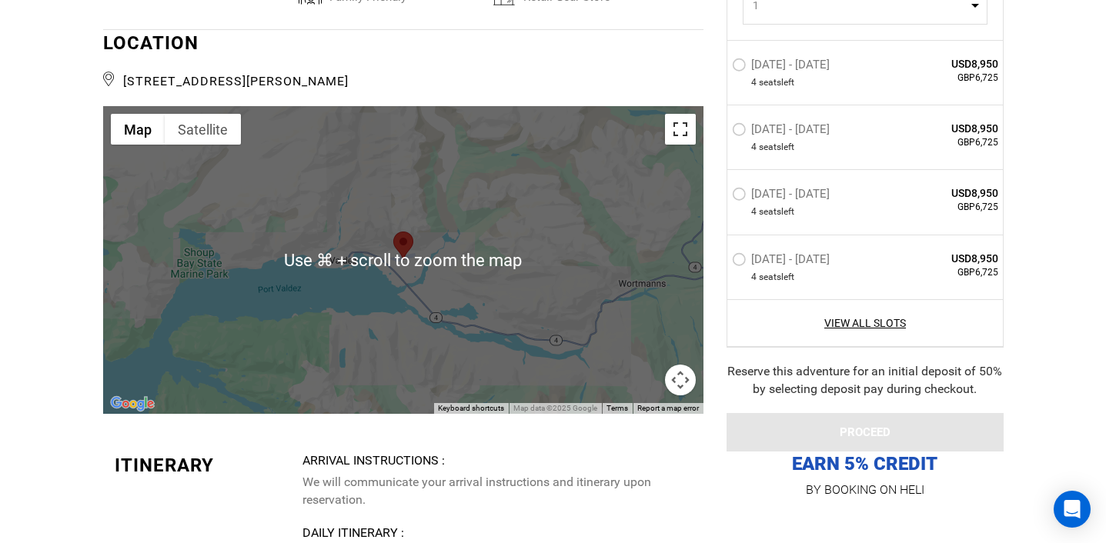
click at [670, 114] on button "Toggle fullscreen view" at bounding box center [680, 129] width 31 height 31
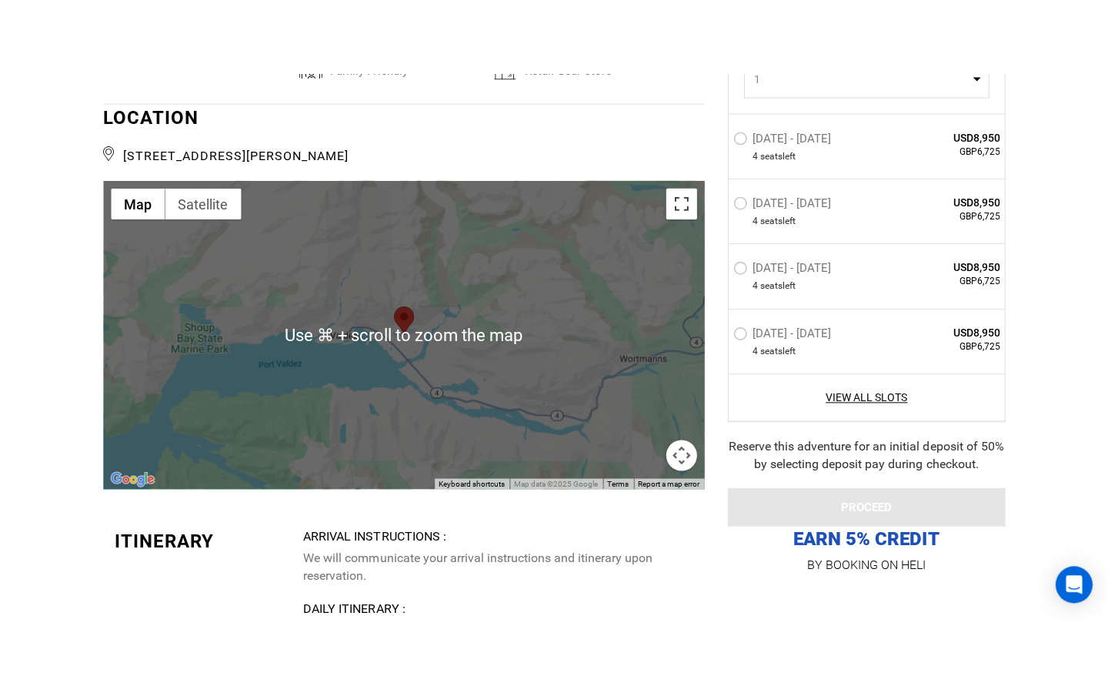
scroll to position [0, 0]
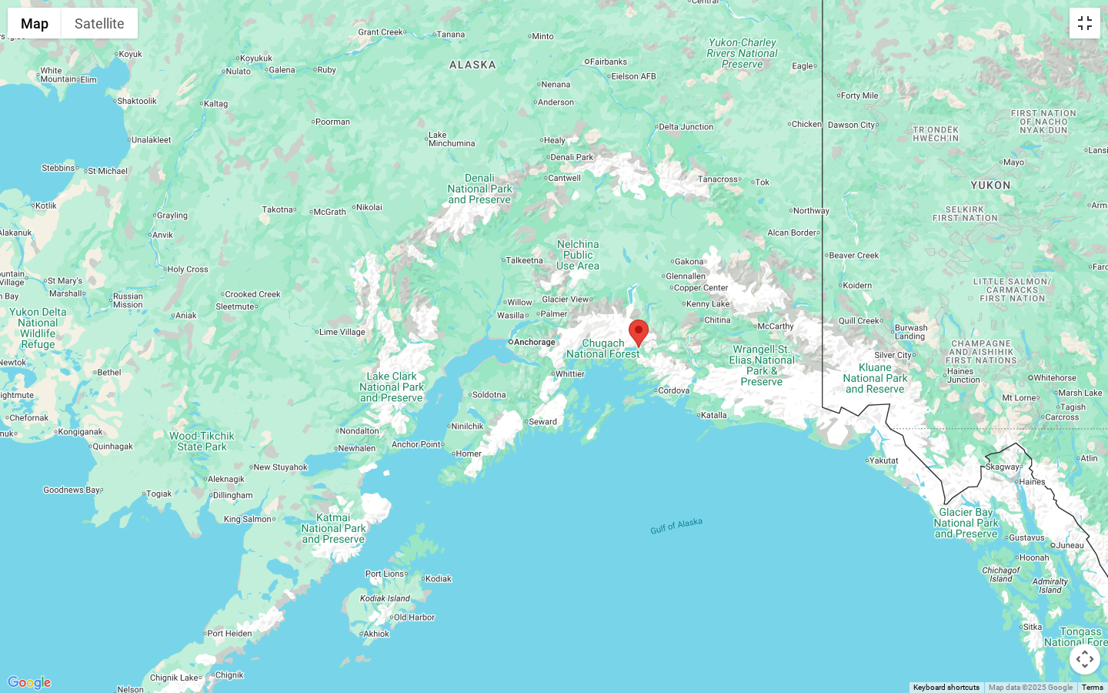
click at [1085, 33] on button "Toggle fullscreen view" at bounding box center [1085, 23] width 31 height 31
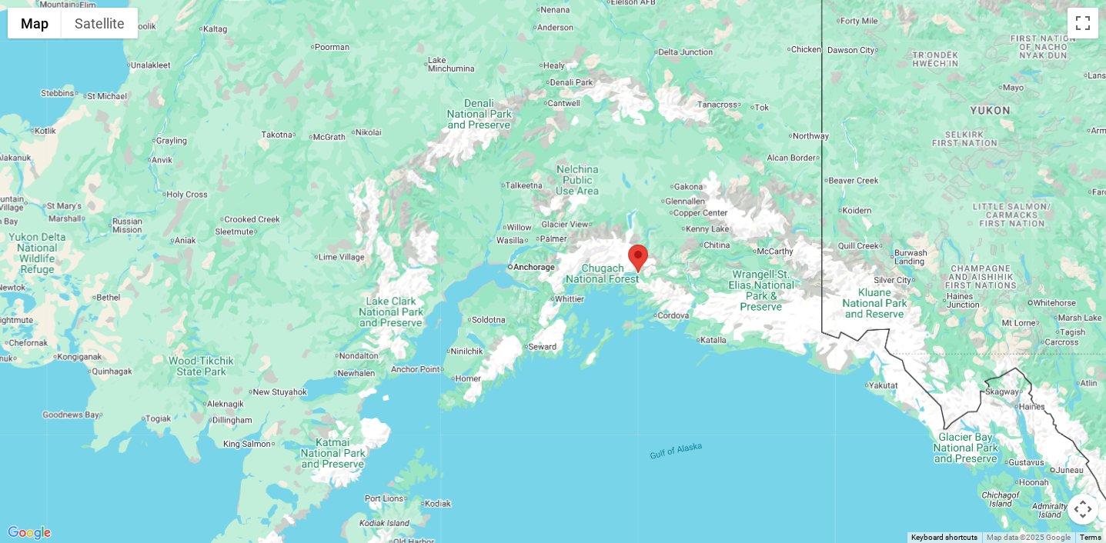
scroll to position [466, 0]
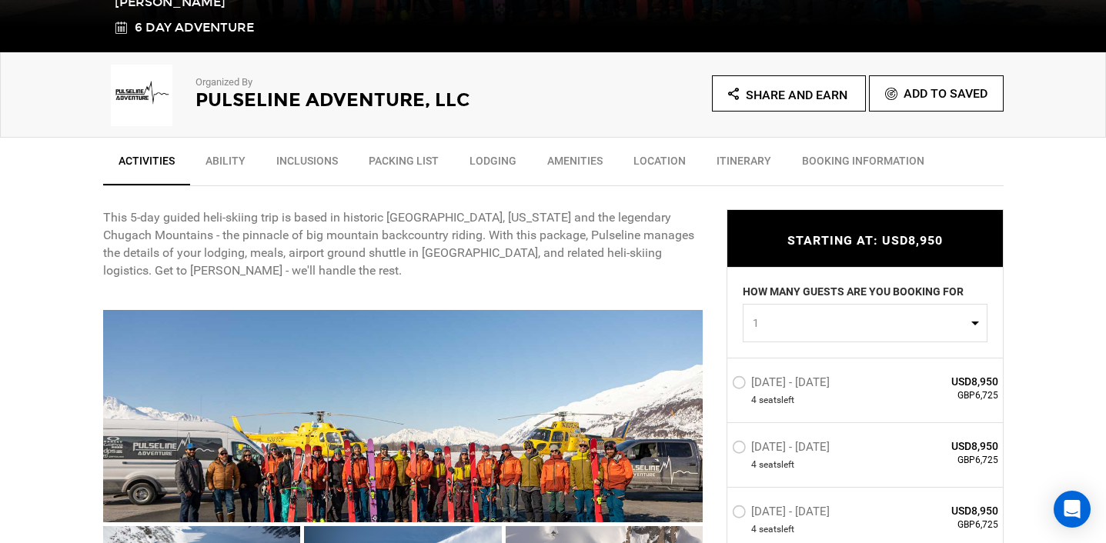
click at [490, 169] on link "Lodging" at bounding box center [493, 164] width 78 height 38
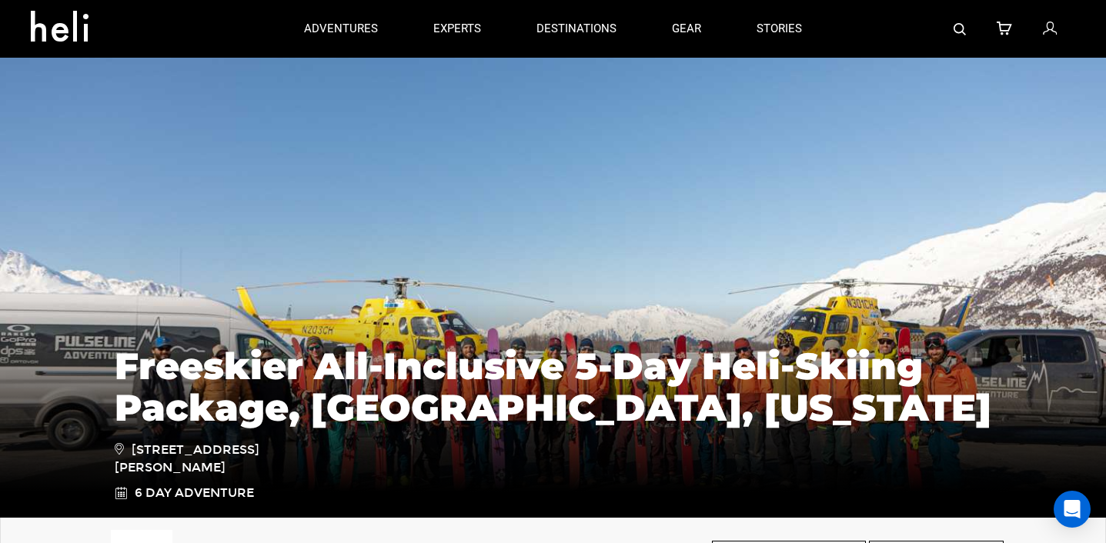
scroll to position [0, 0]
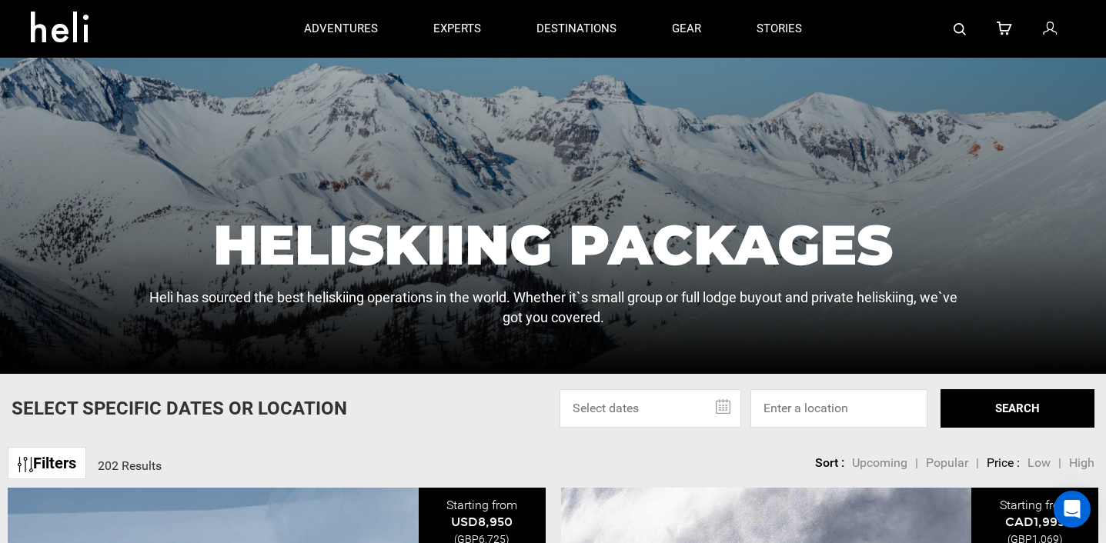
scroll to position [147, 0]
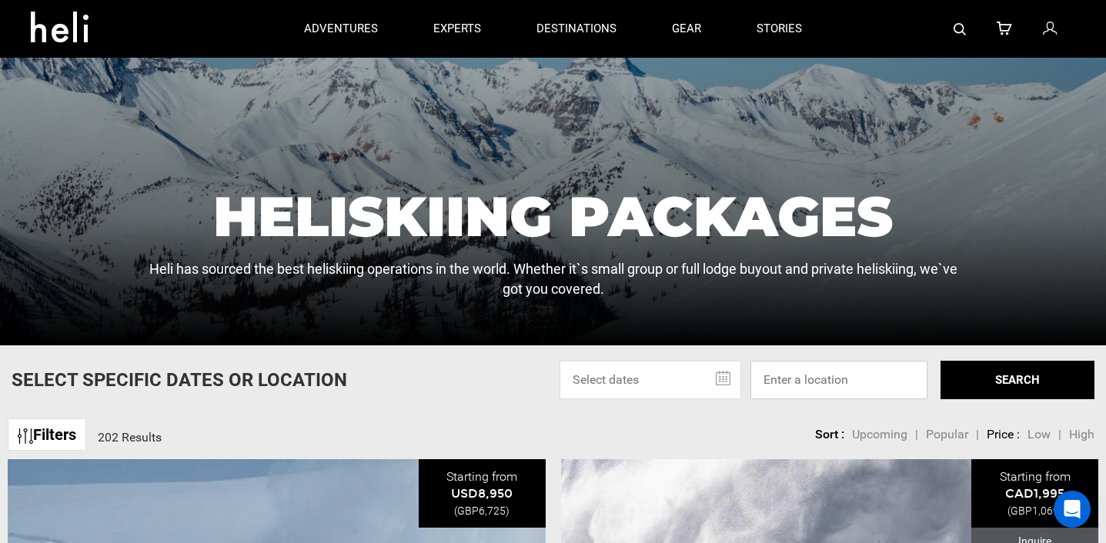
click at [833, 363] on input at bounding box center [839, 380] width 177 height 38
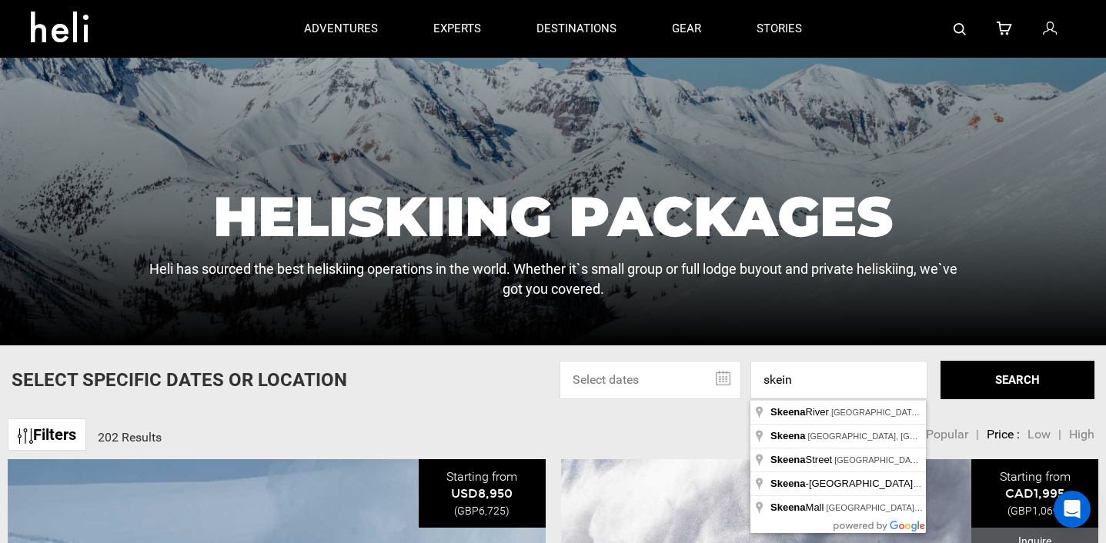
type input "Skeena, [GEOGRAPHIC_DATA], [GEOGRAPHIC_DATA]"
drag, startPoint x: 834, startPoint y: 369, endPoint x: 797, endPoint y: 436, distance: 76.8
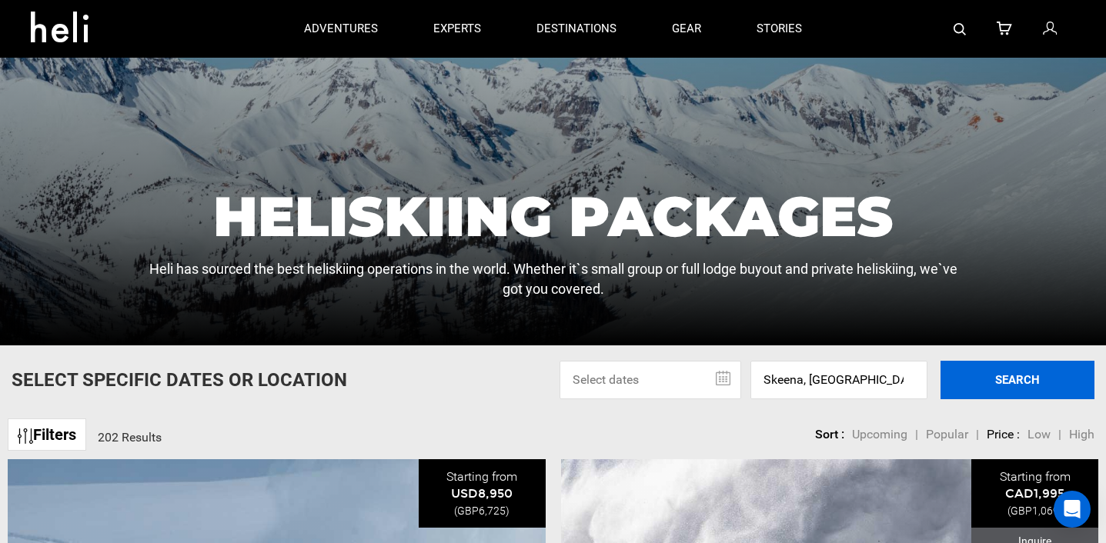
click at [990, 373] on button "SEARCH" at bounding box center [1018, 380] width 154 height 38
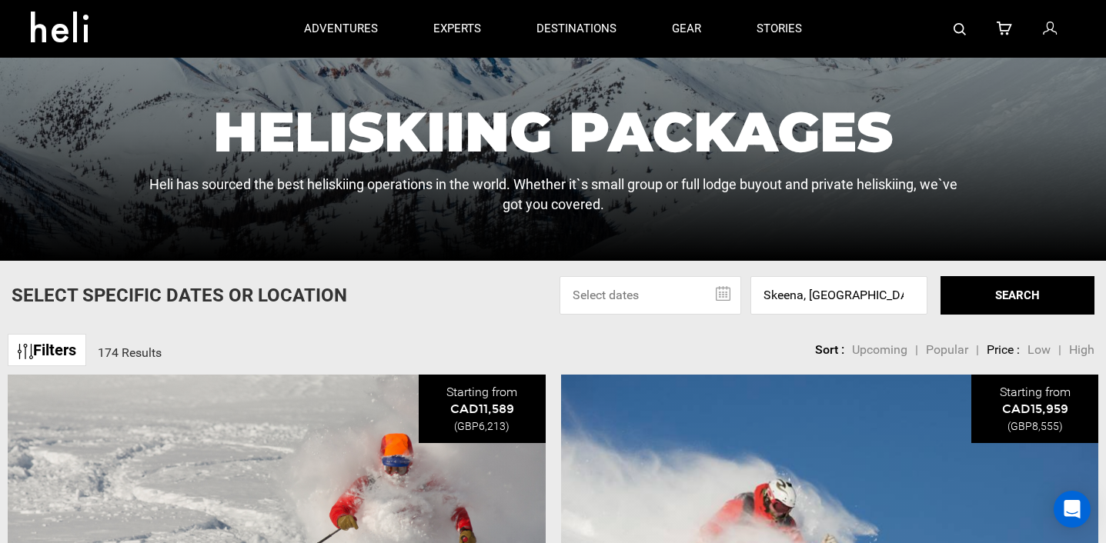
scroll to position [483, 0]
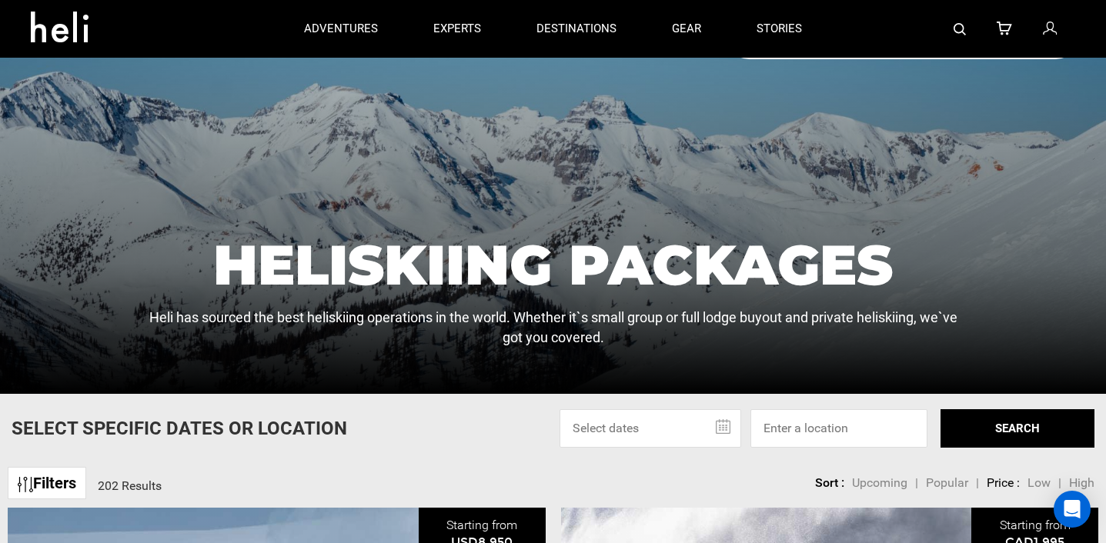
scroll to position [109, 0]
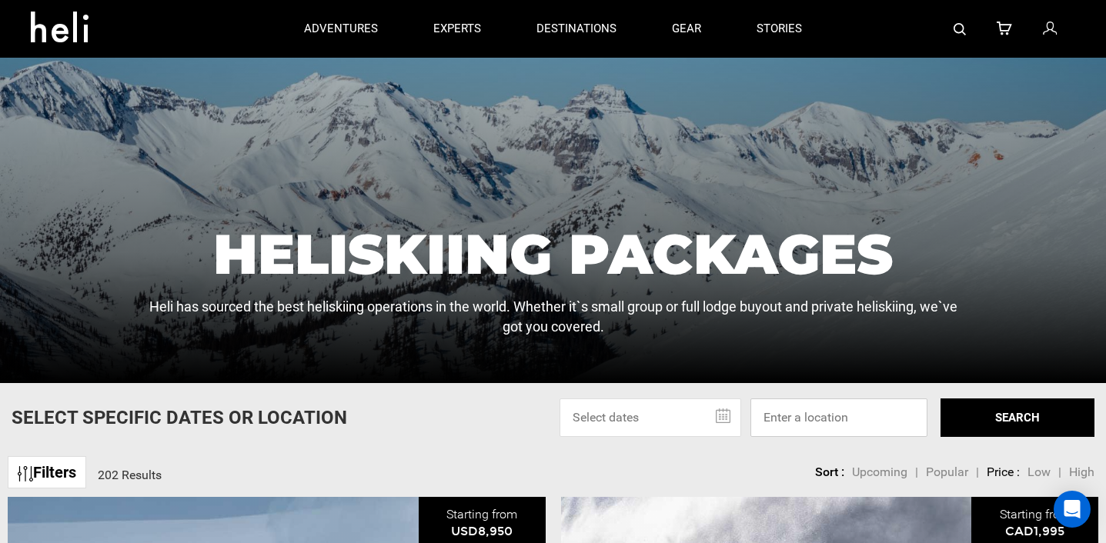
click at [784, 424] on input at bounding box center [839, 418] width 177 height 38
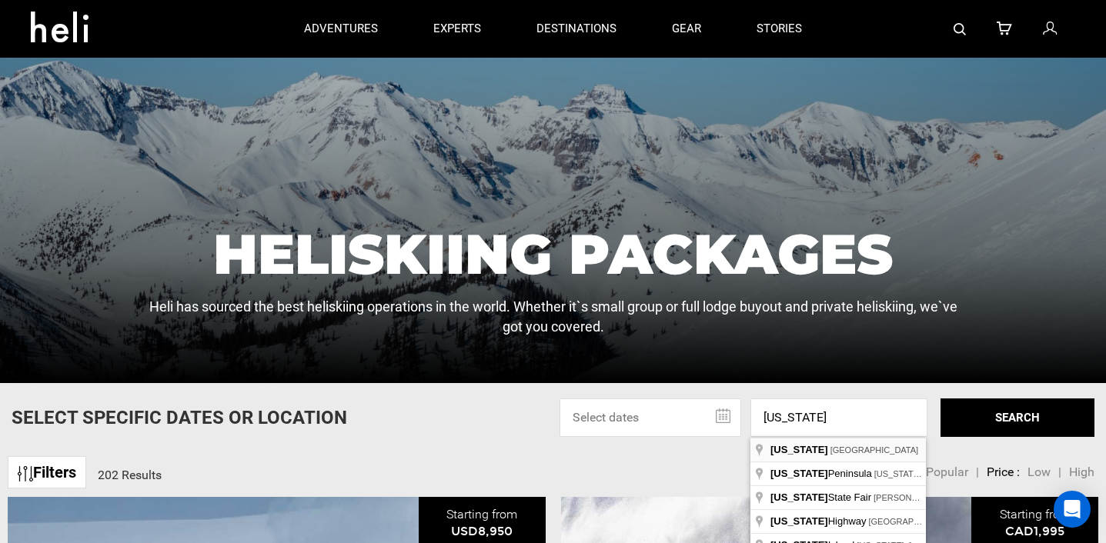
type input "[US_STATE], [GEOGRAPHIC_DATA]"
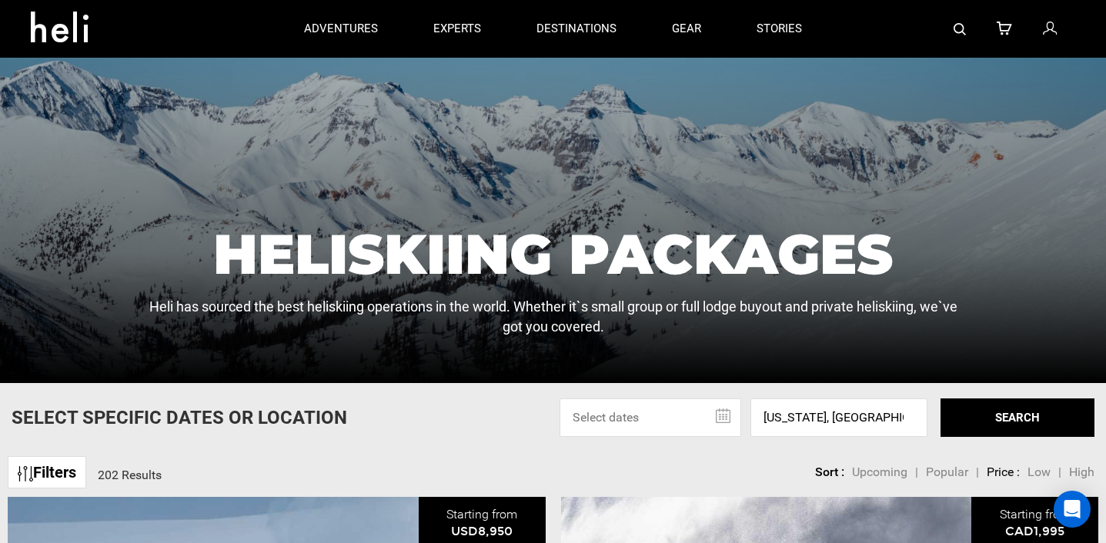
click at [1020, 405] on button "SEARCH" at bounding box center [1018, 418] width 154 height 38
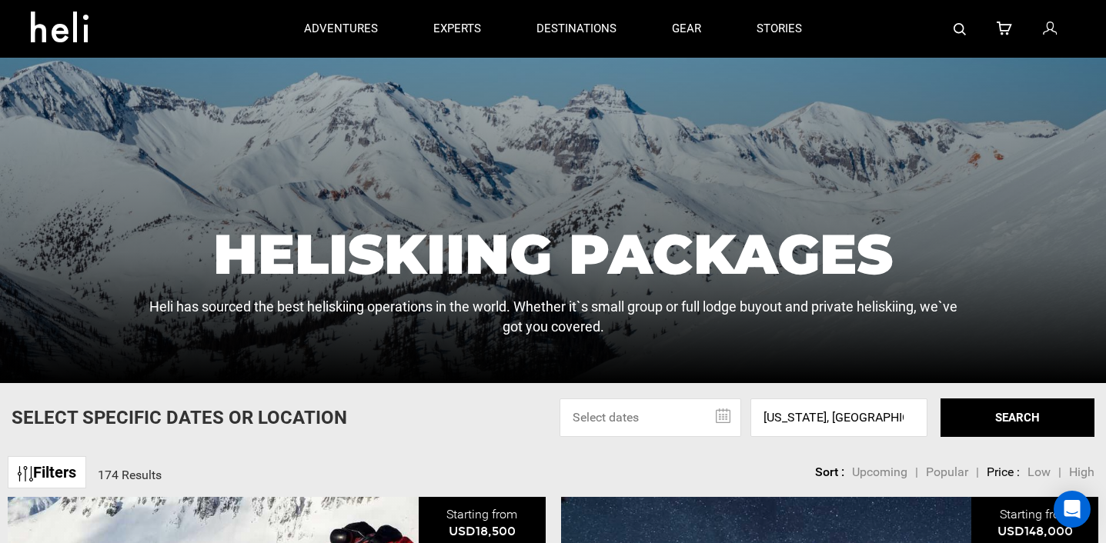
click at [654, 404] on input "text" at bounding box center [651, 418] width 182 height 38
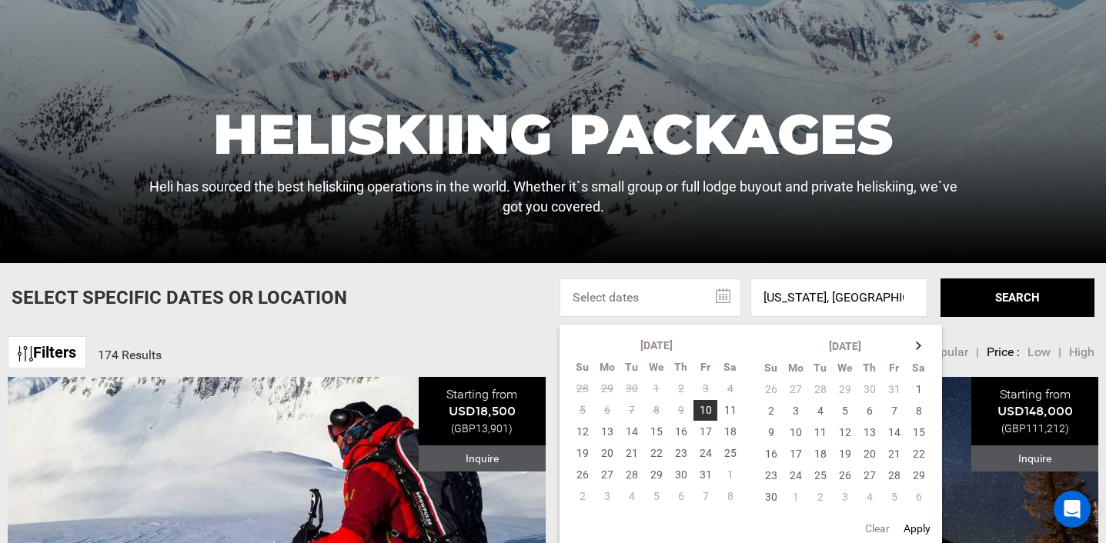
scroll to position [317, 0]
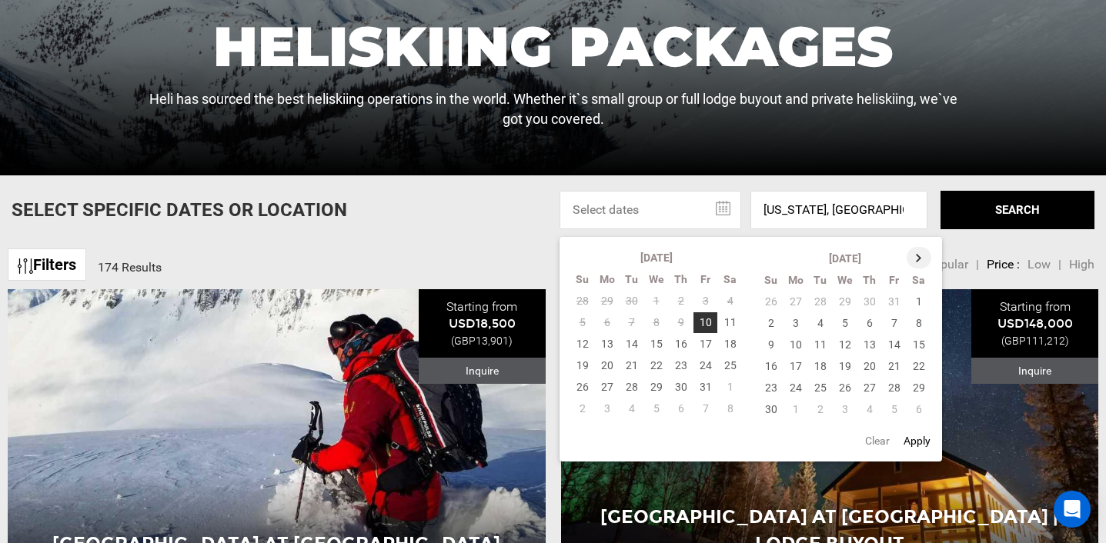
click at [912, 257] on th at bounding box center [919, 258] width 25 height 22
click at [912, 257] on th at bounding box center [920, 258] width 25 height 22
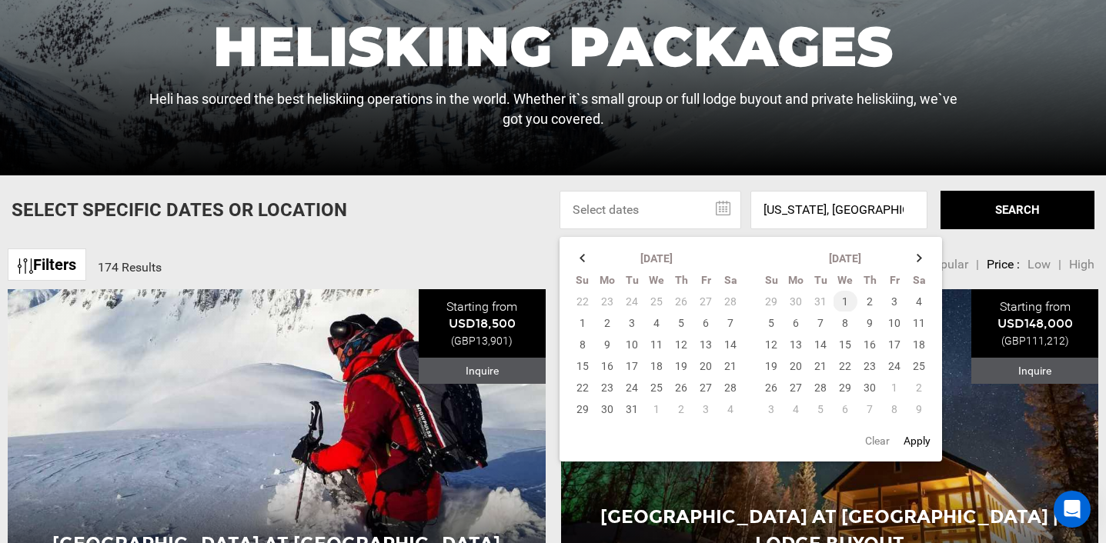
click at [848, 303] on td "1" at bounding box center [845, 302] width 25 height 22
click at [797, 323] on td "6" at bounding box center [796, 324] width 25 height 22
click at [916, 438] on button "Apply" at bounding box center [917, 441] width 36 height 28
type input "[DATE] - [DATE]"
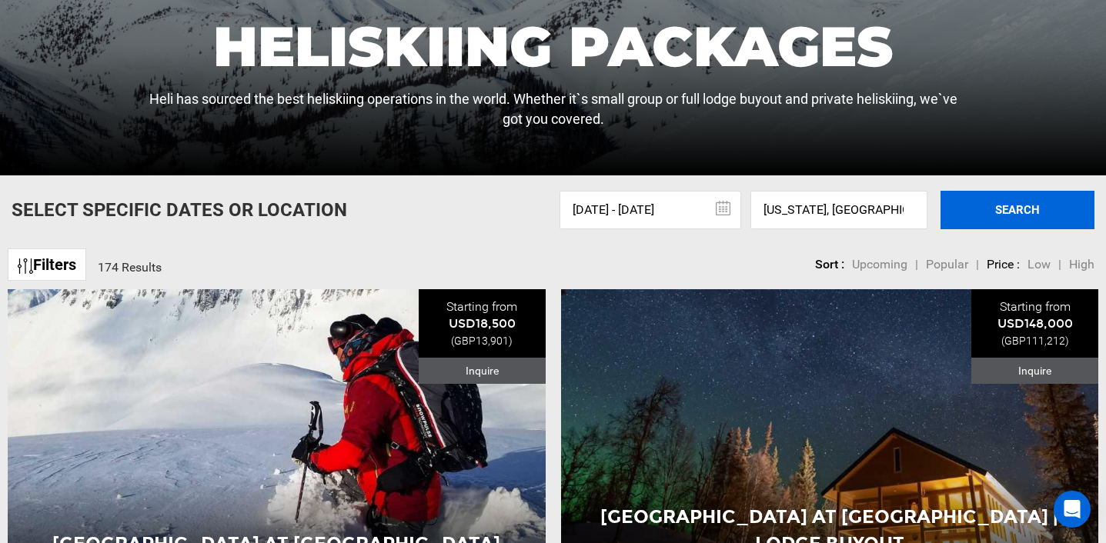
click at [1004, 216] on button "SEARCH" at bounding box center [1018, 210] width 154 height 38
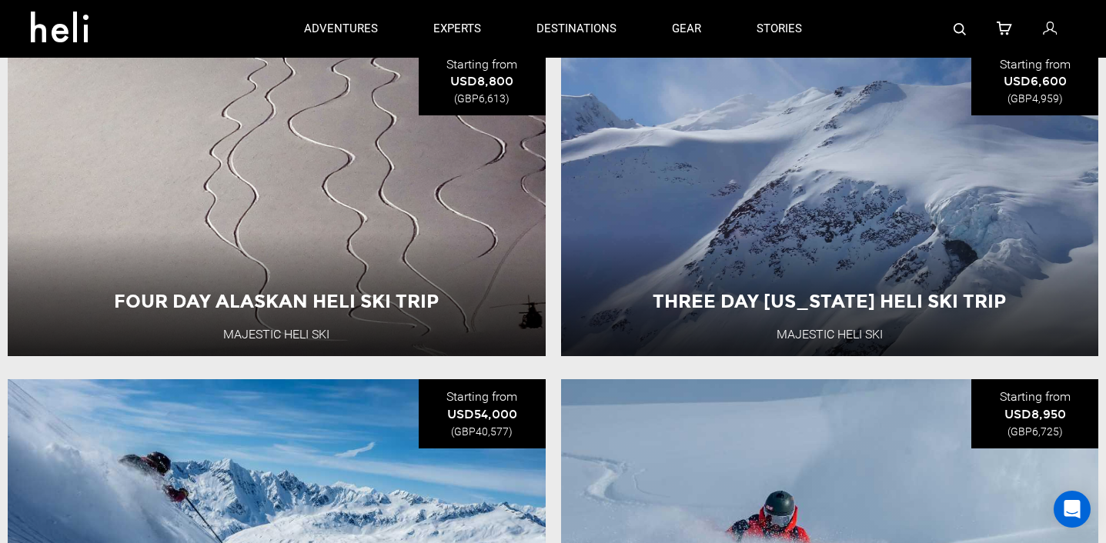
scroll to position [507, 0]
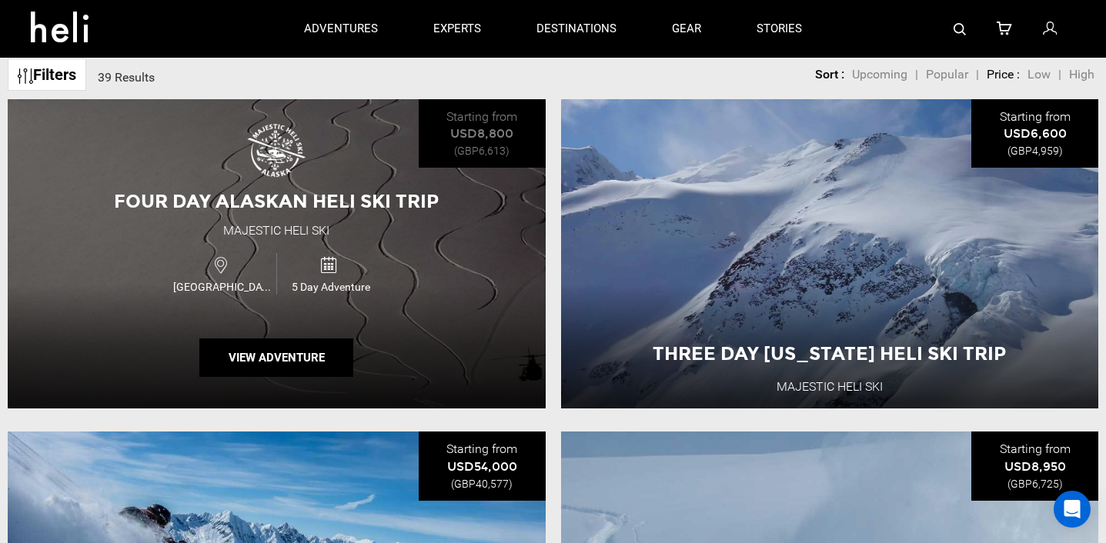
click at [395, 267] on div "USA 5 Day Adventure" at bounding box center [276, 274] width 323 height 52
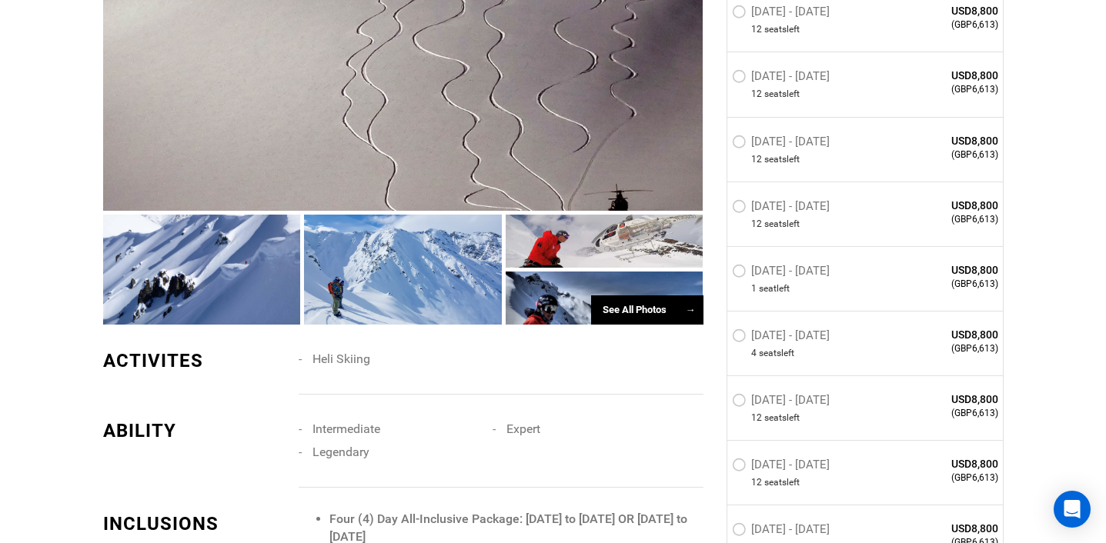
scroll to position [1201, 0]
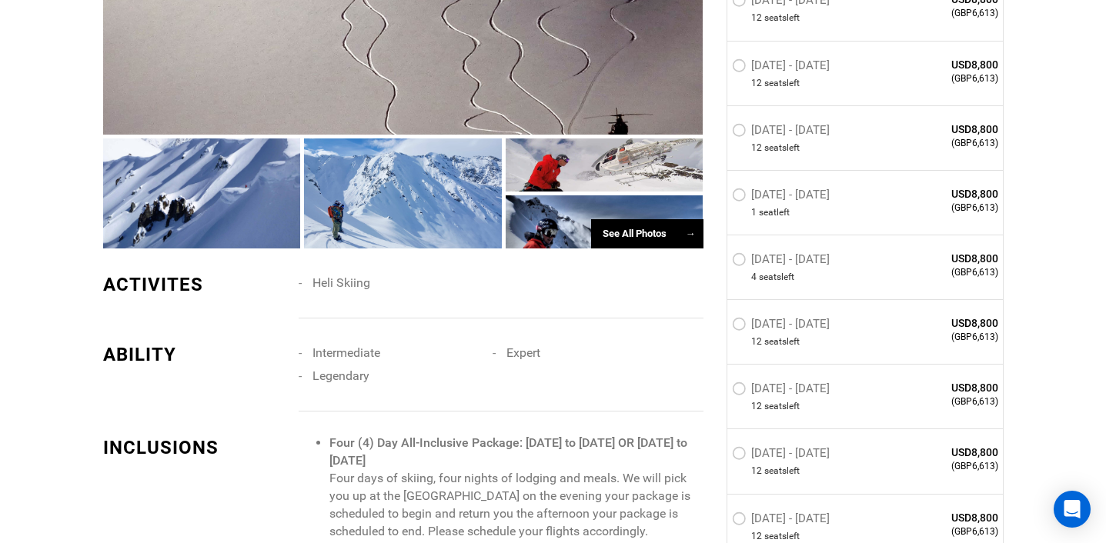
click at [627, 239] on div "See All Photos →" at bounding box center [647, 234] width 112 height 30
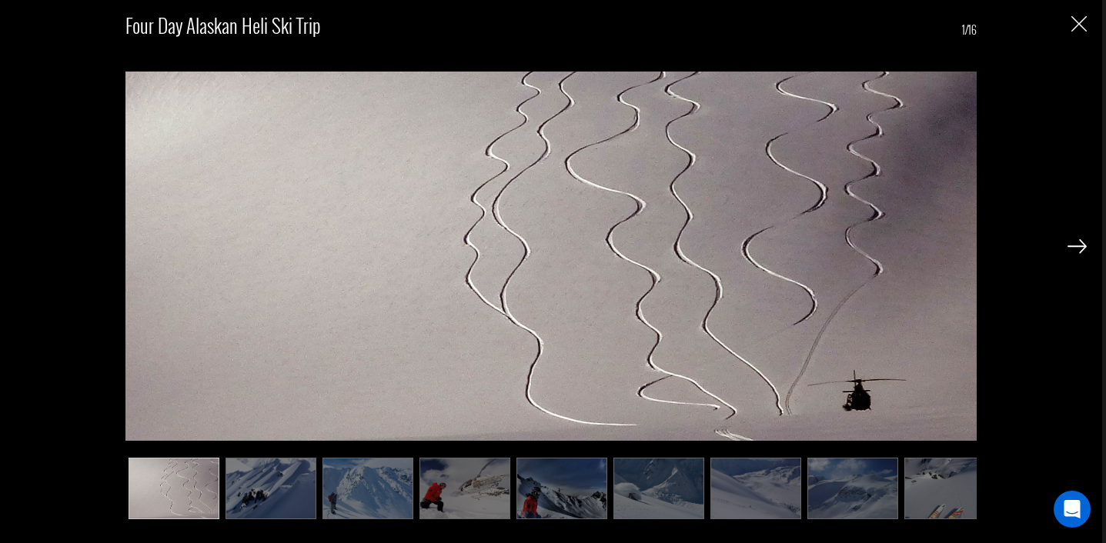
click at [274, 522] on div "Four Day Alaskan Heli Ski Trip 1/16" at bounding box center [551, 271] width 1102 height 543
click at [280, 503] on img at bounding box center [271, 488] width 91 height 61
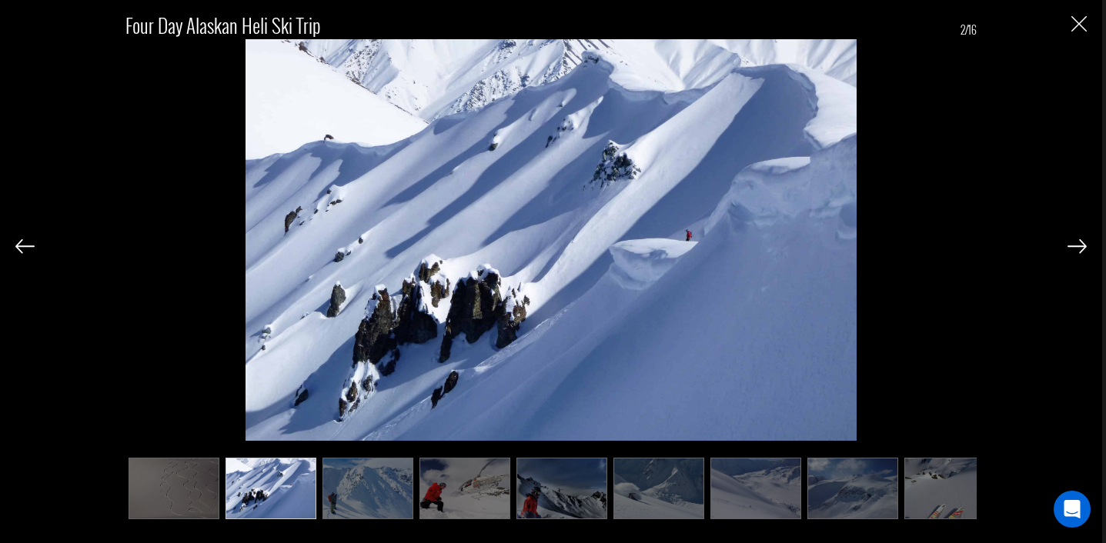
click at [382, 495] on img at bounding box center [368, 488] width 91 height 61
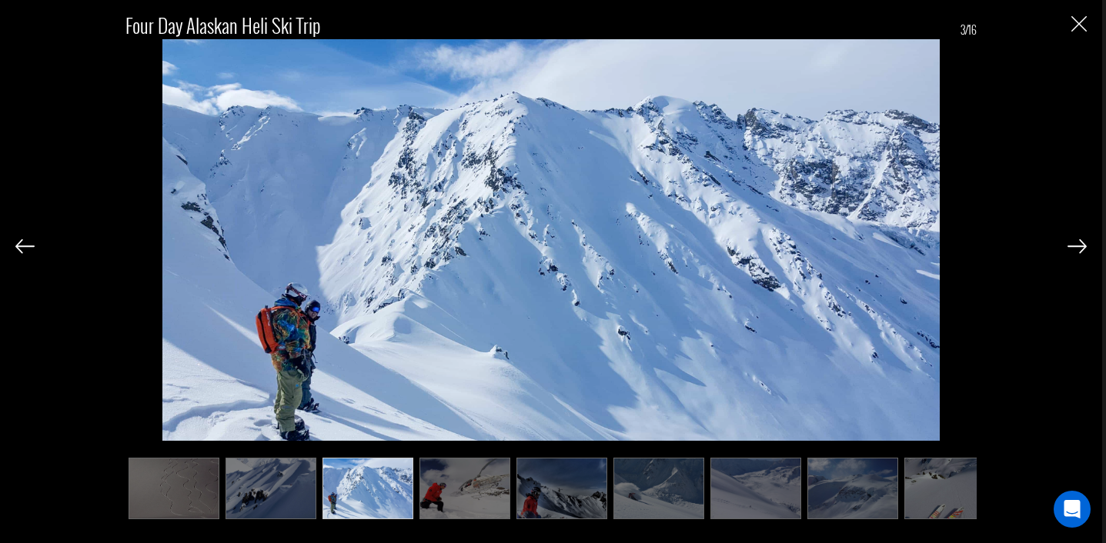
click at [500, 496] on img at bounding box center [465, 488] width 91 height 61
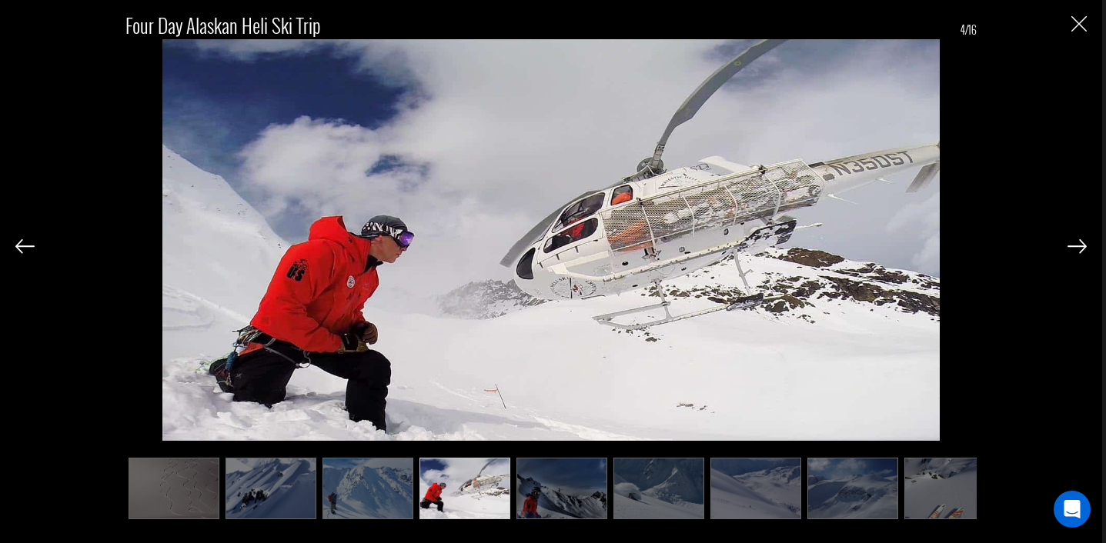
click at [559, 488] on img at bounding box center [562, 488] width 91 height 61
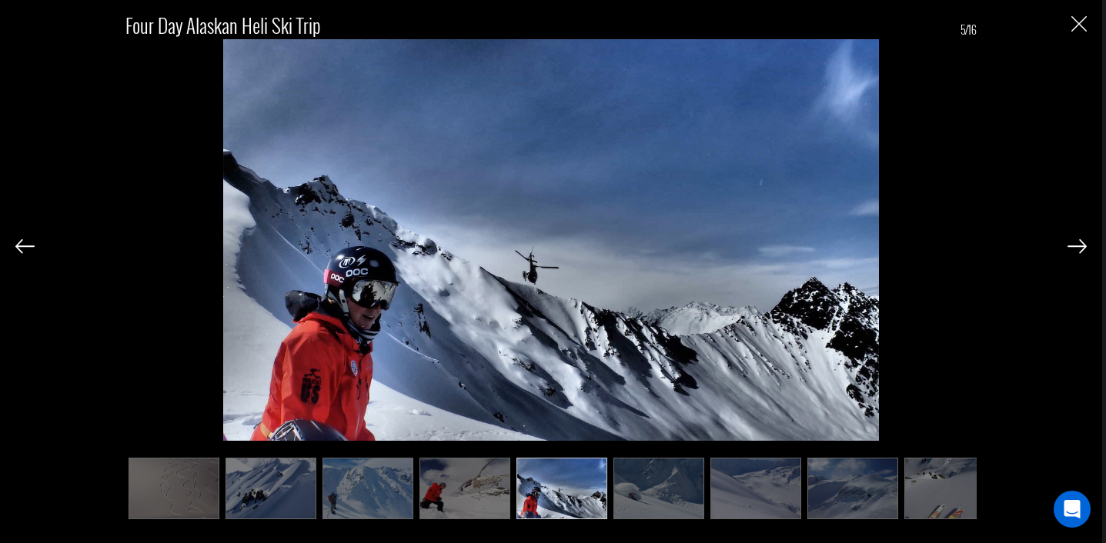
click at [620, 495] on img at bounding box center [659, 488] width 91 height 61
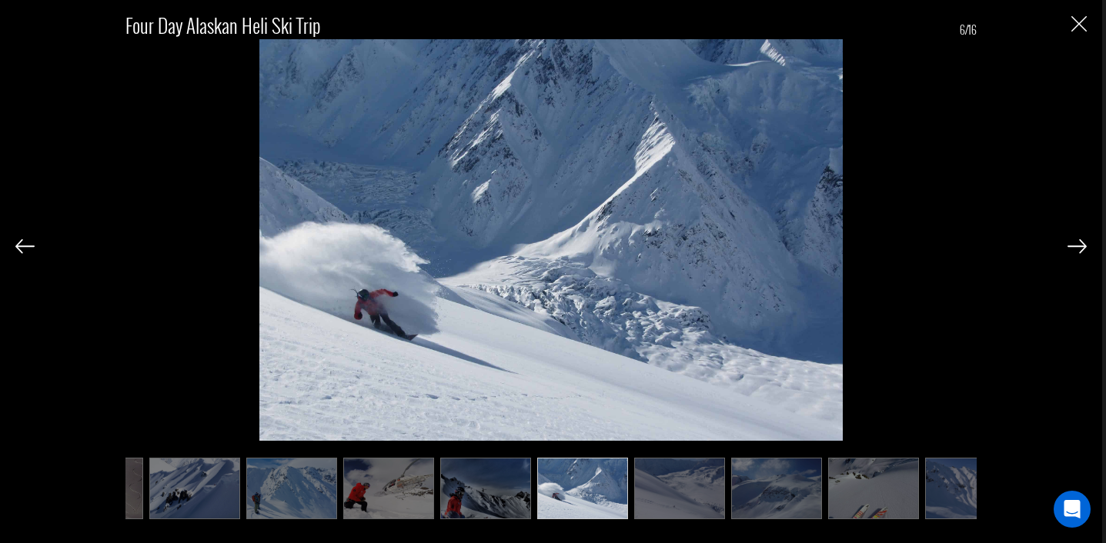
click at [677, 498] on img at bounding box center [679, 488] width 91 height 61
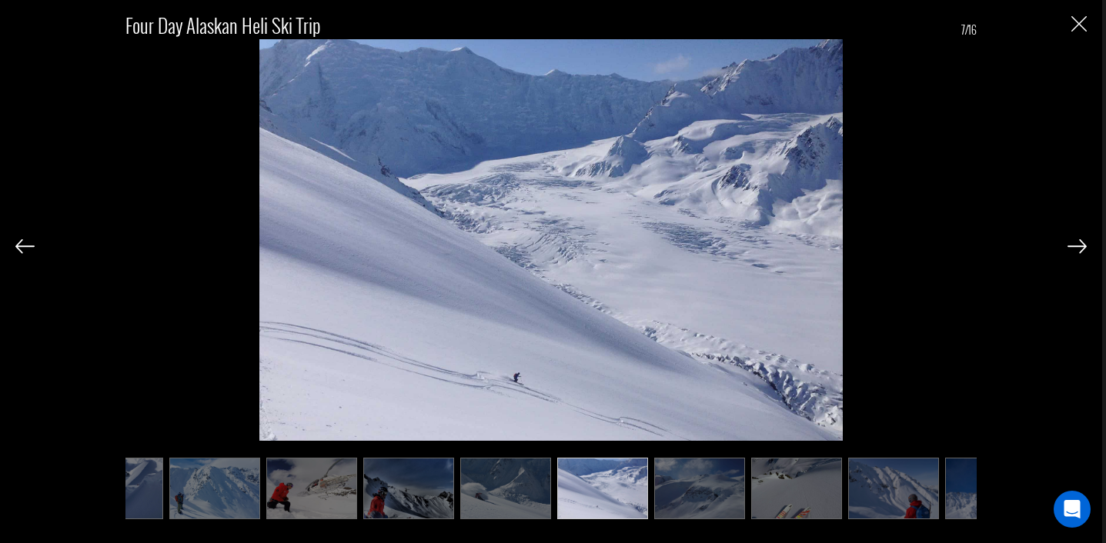
click at [694, 496] on img at bounding box center [699, 488] width 91 height 61
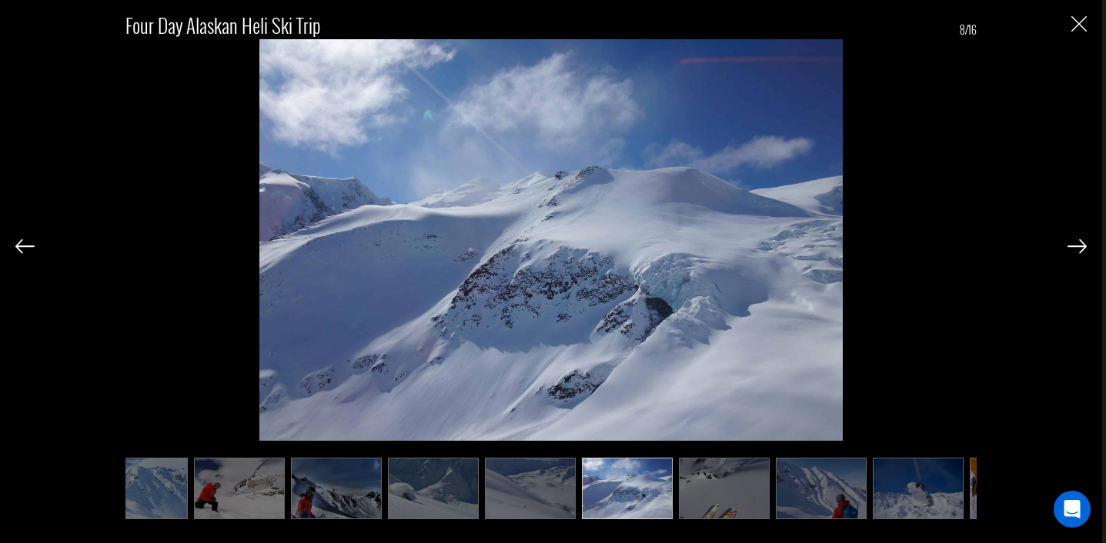
click at [694, 496] on img at bounding box center [724, 488] width 91 height 61
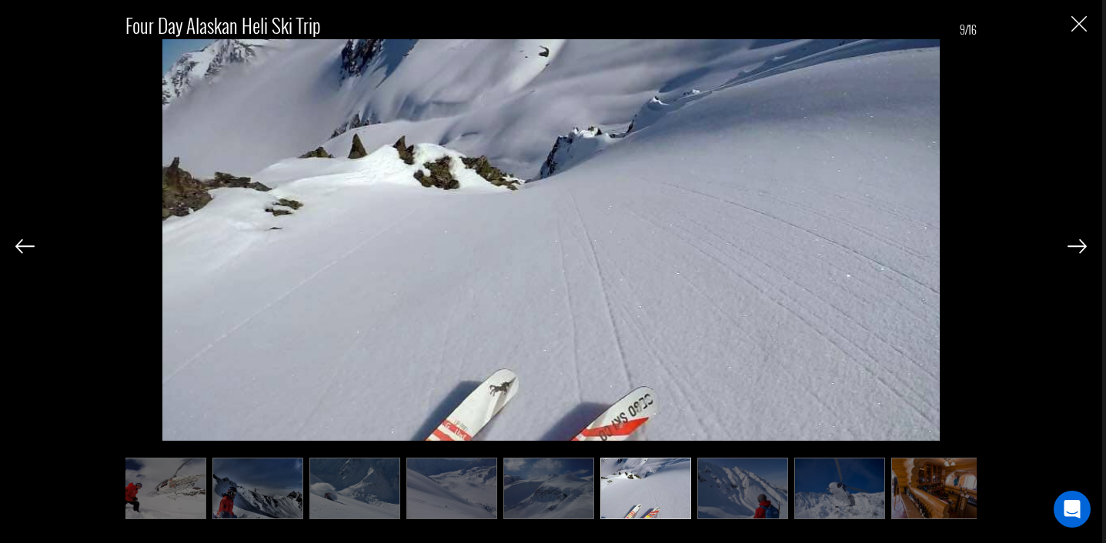
scroll to position [0, 306]
click at [694, 496] on ul at bounding box center [550, 488] width 851 height 61
click at [707, 495] on img at bounding box center [740, 488] width 91 height 61
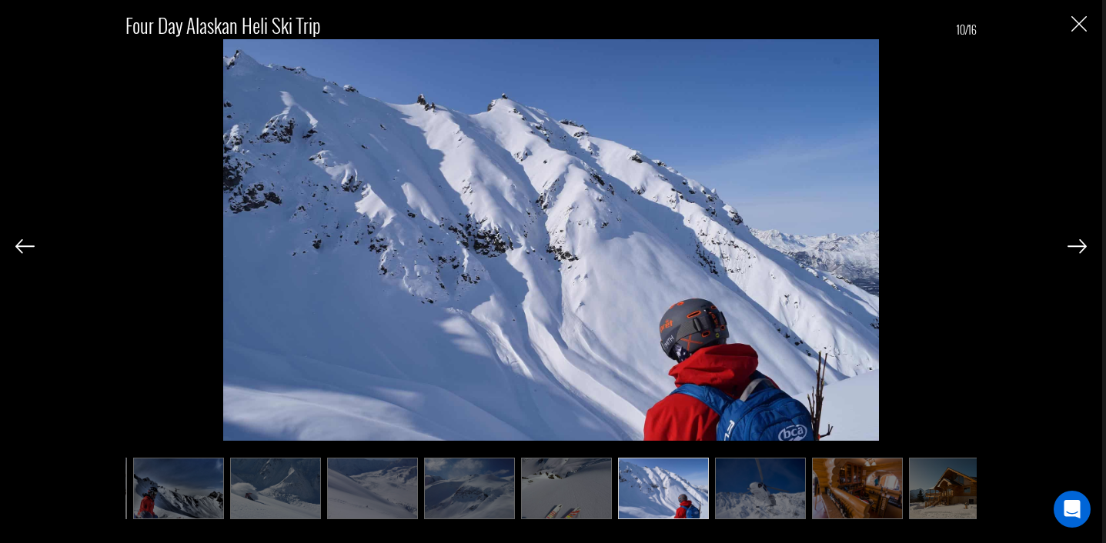
click at [759, 505] on img at bounding box center [760, 488] width 91 height 61
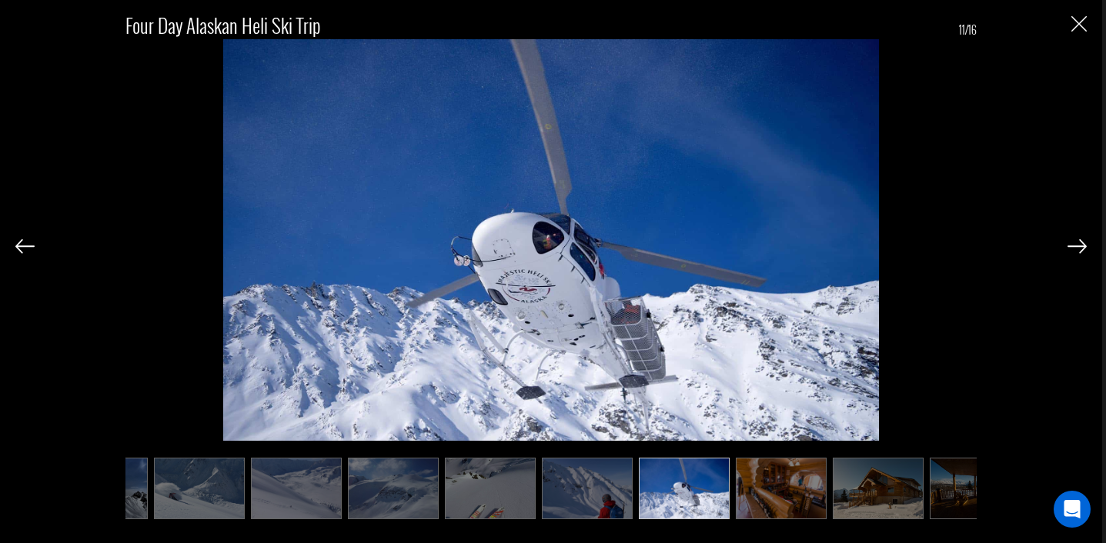
click at [794, 498] on img at bounding box center [781, 488] width 91 height 61
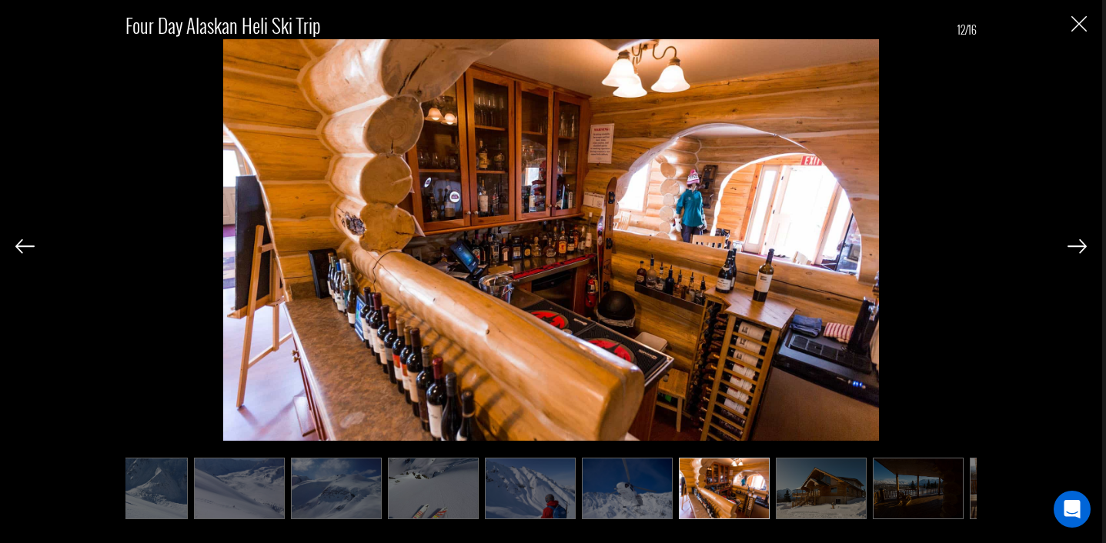
scroll to position [0, 537]
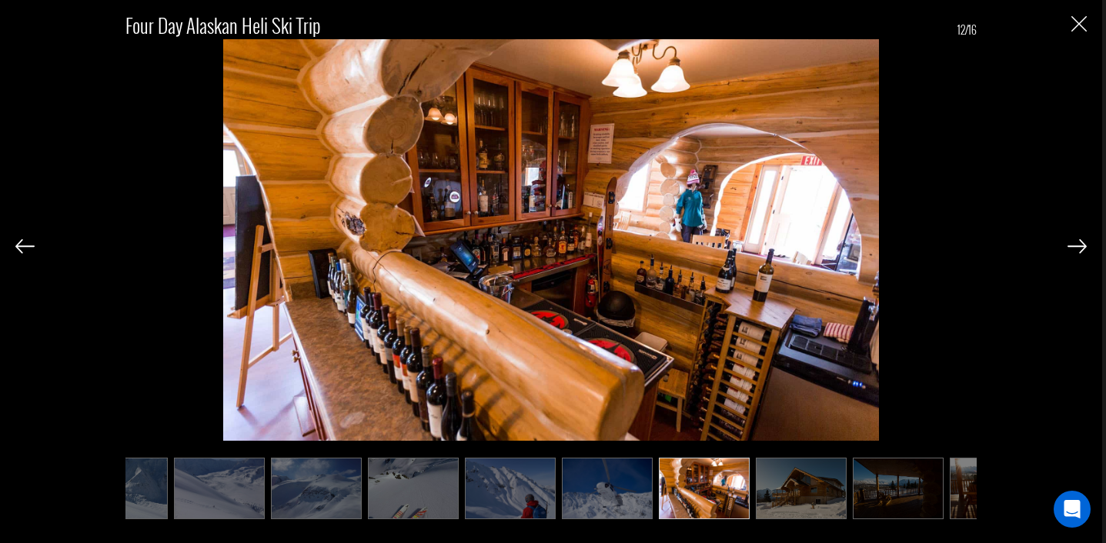
click at [774, 493] on img at bounding box center [801, 488] width 91 height 61
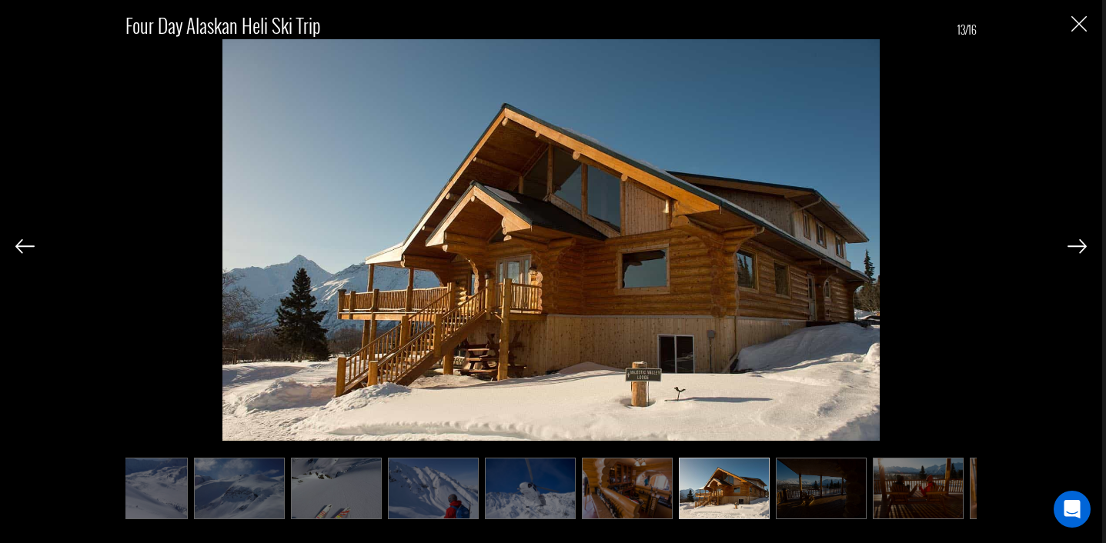
click at [784, 491] on img at bounding box center [821, 488] width 91 height 61
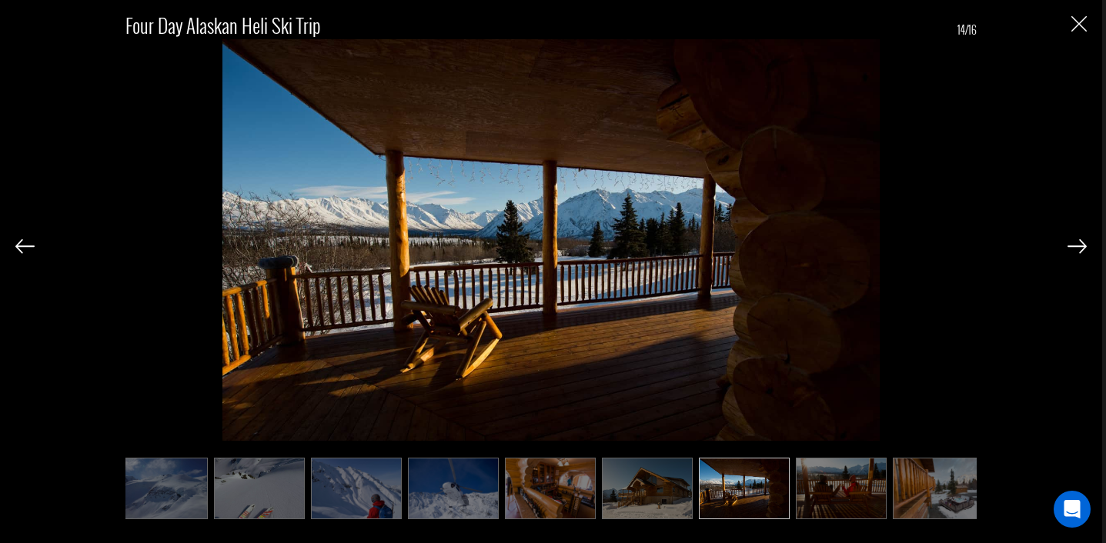
click at [805, 490] on img at bounding box center [841, 488] width 91 height 61
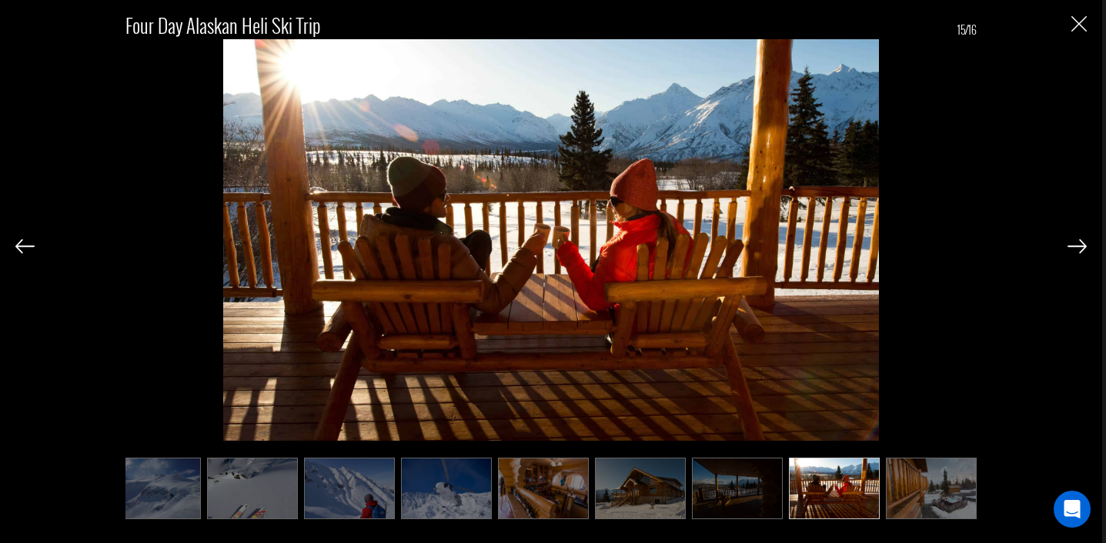
scroll to position [0, 700]
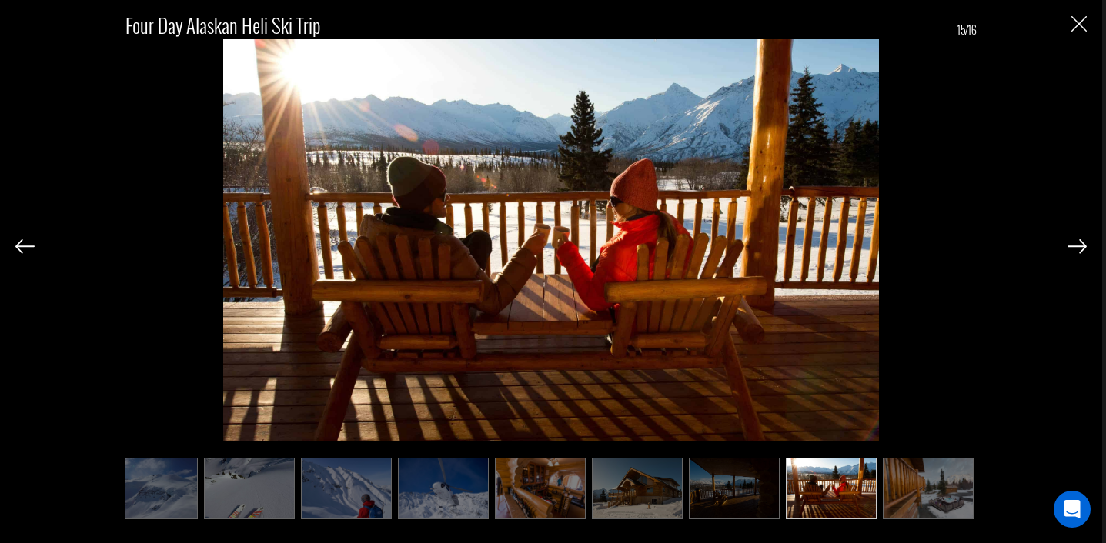
click at [910, 497] on img at bounding box center [928, 488] width 91 height 61
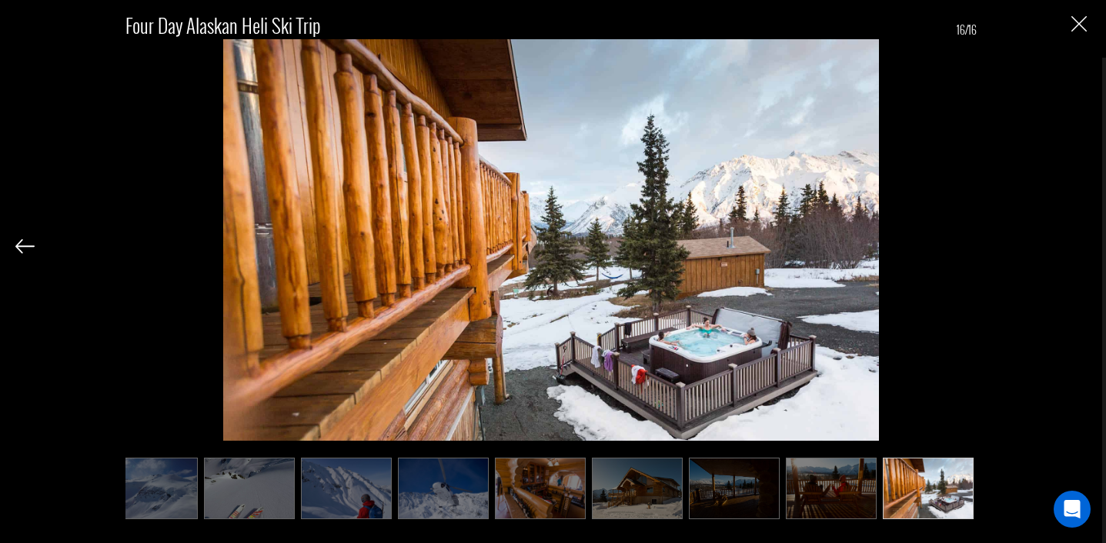
scroll to position [1200, 0]
click at [1080, 25] on img "Close" at bounding box center [1079, 23] width 15 height 15
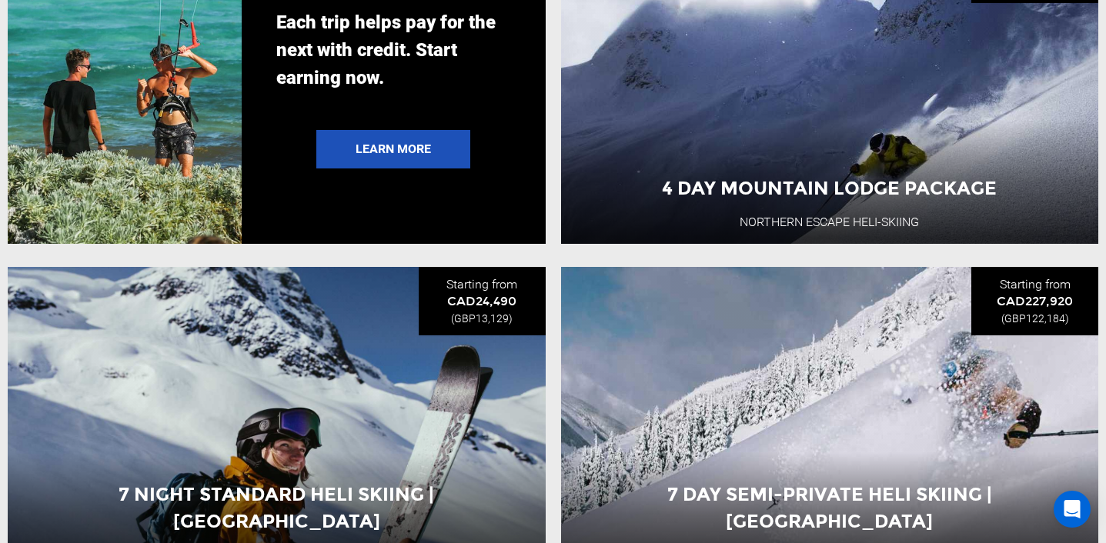
scroll to position [3014, 0]
